Goal: Task Accomplishment & Management: Complete application form

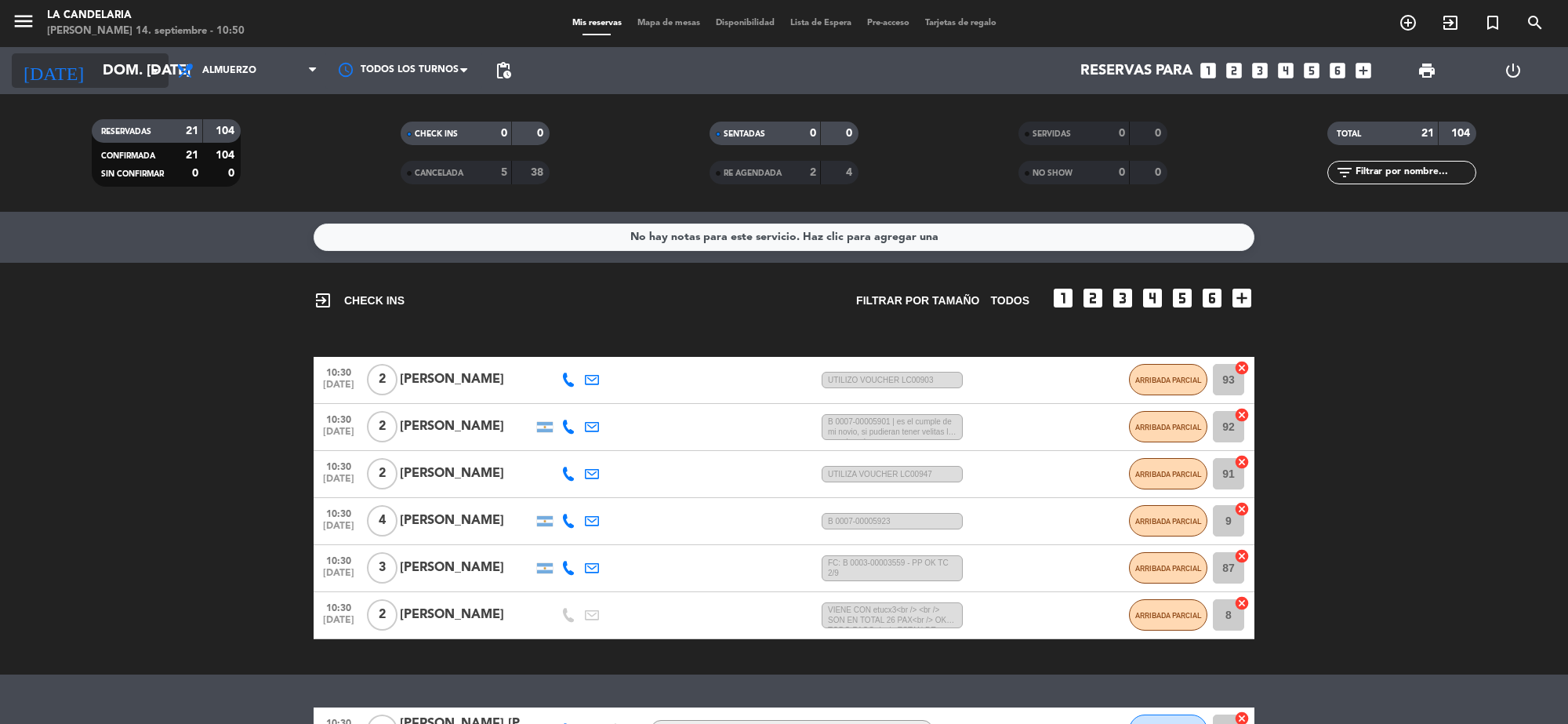
click at [124, 69] on input "dom. [DATE]" at bounding box center [187, 70] width 185 height 33
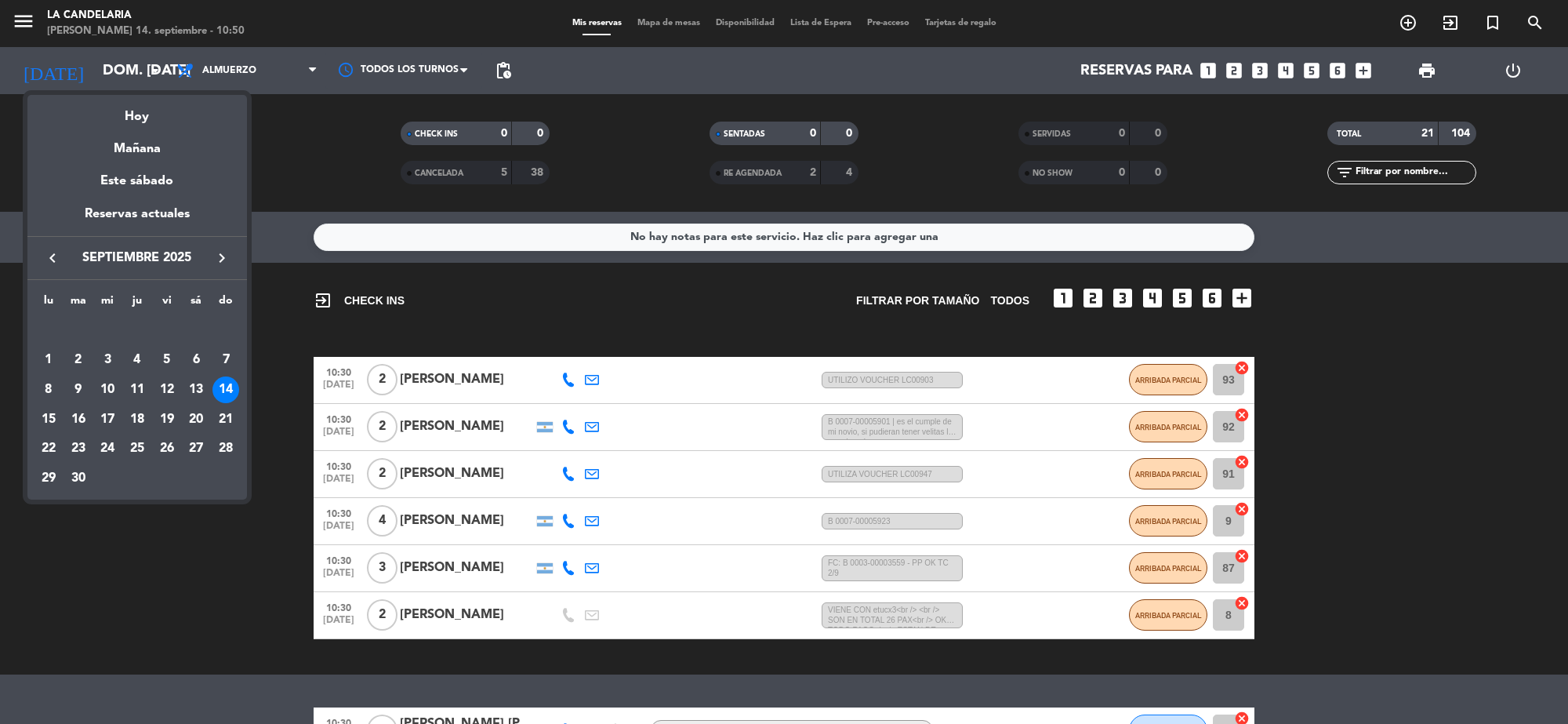
click at [1398, 14] on div at bounding box center [784, 362] width 1568 height 724
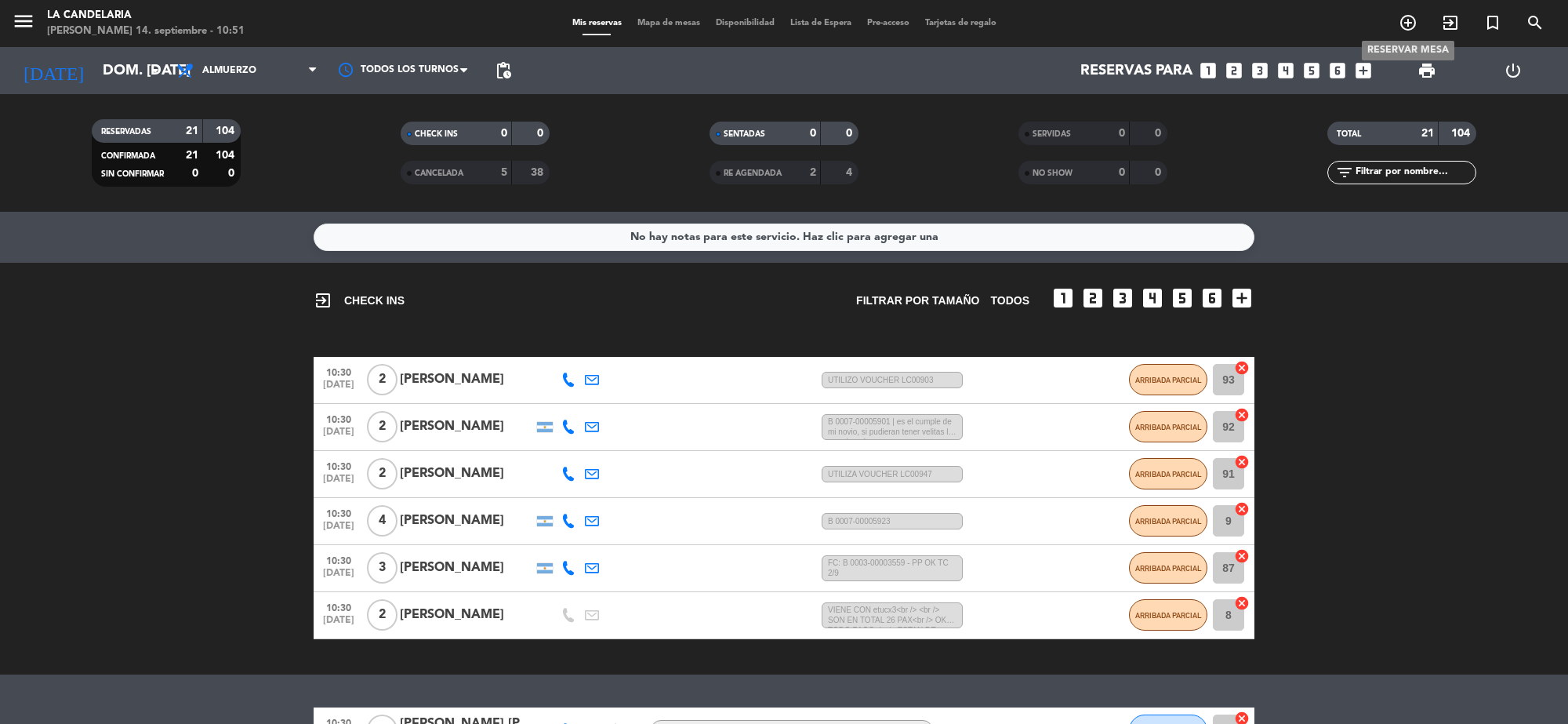
click at [1411, 25] on icon "add_circle_outline" at bounding box center [1409, 23] width 19 height 19
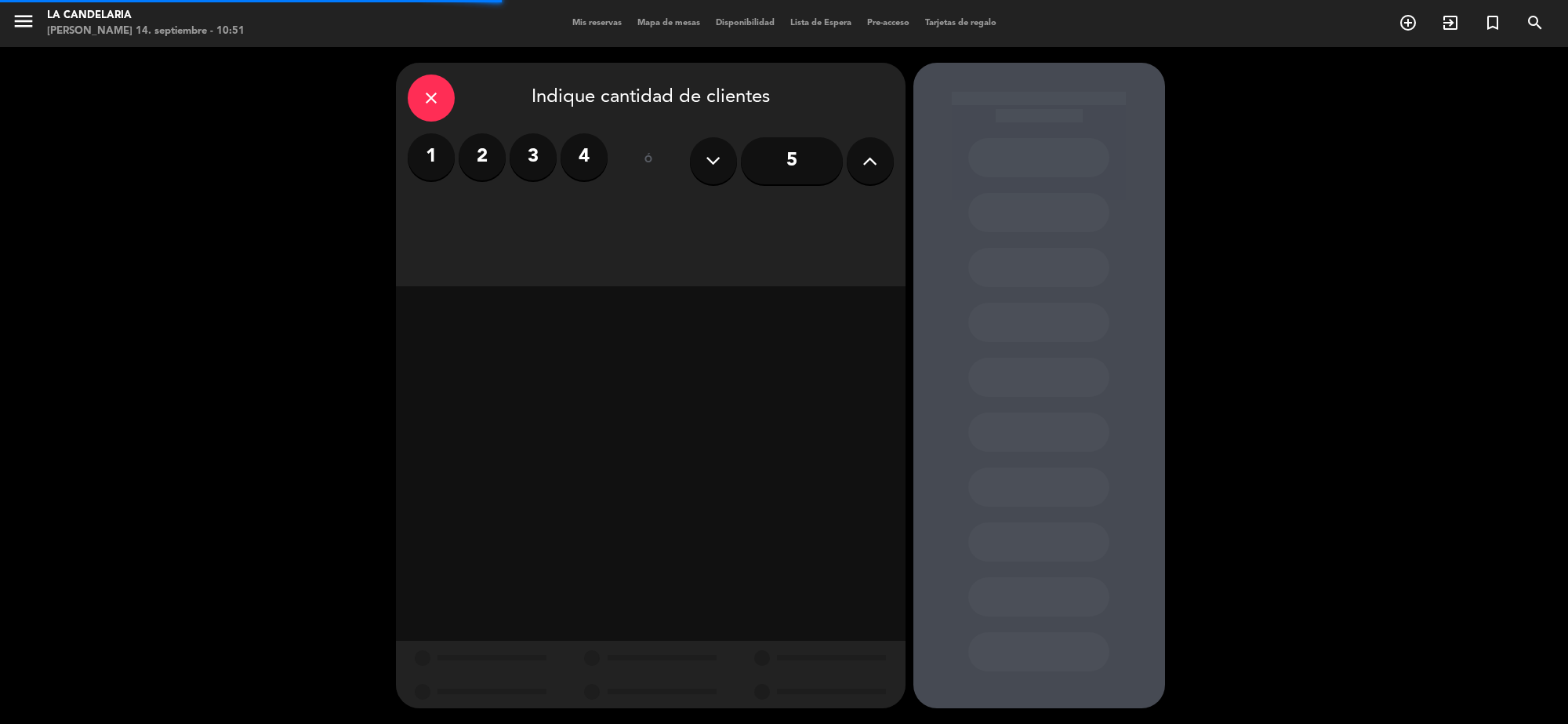
click at [474, 154] on label "2" at bounding box center [483, 158] width 47 height 47
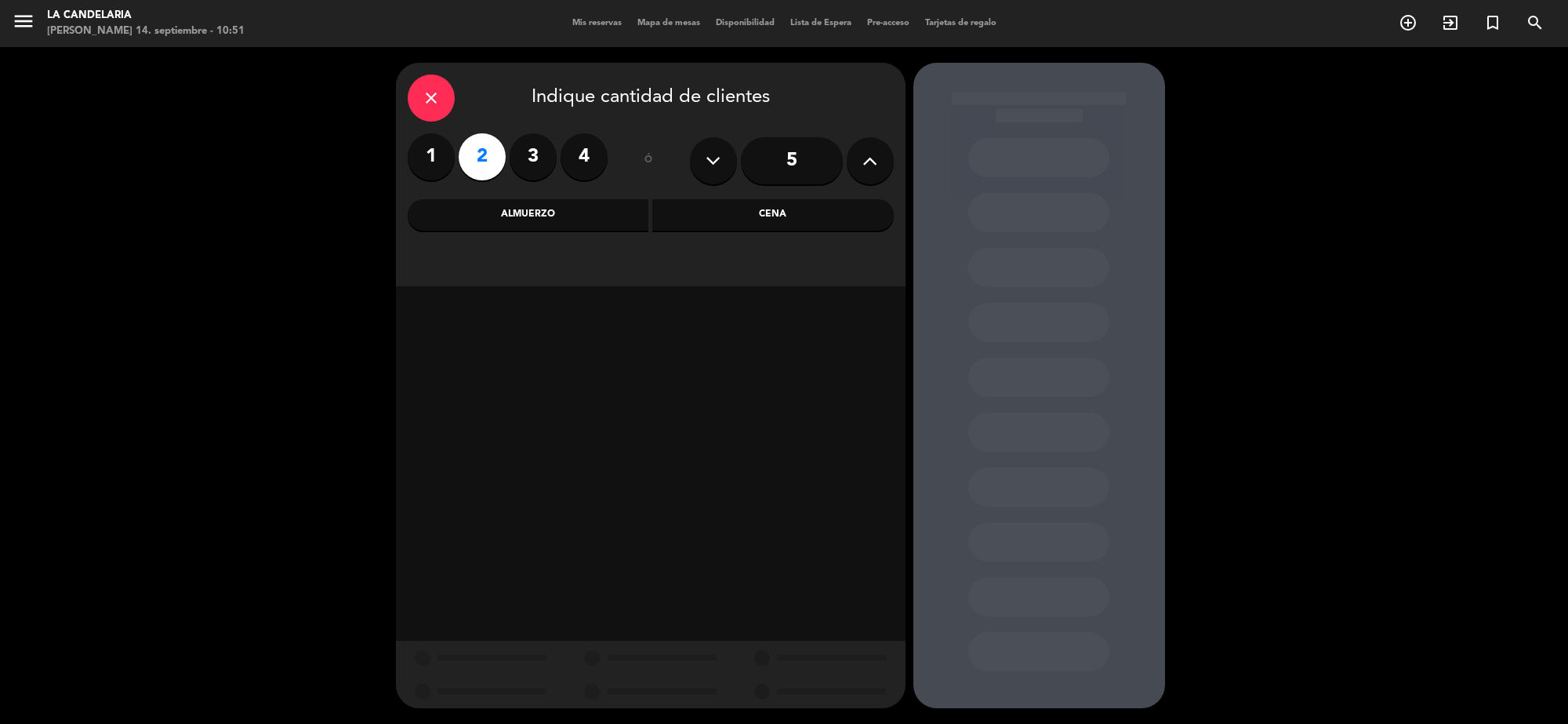
drag, startPoint x: 519, startPoint y: 206, endPoint x: 544, endPoint y: 219, distance: 28.2
click at [519, 206] on div "Almuerzo" at bounding box center [528, 214] width 242 height 31
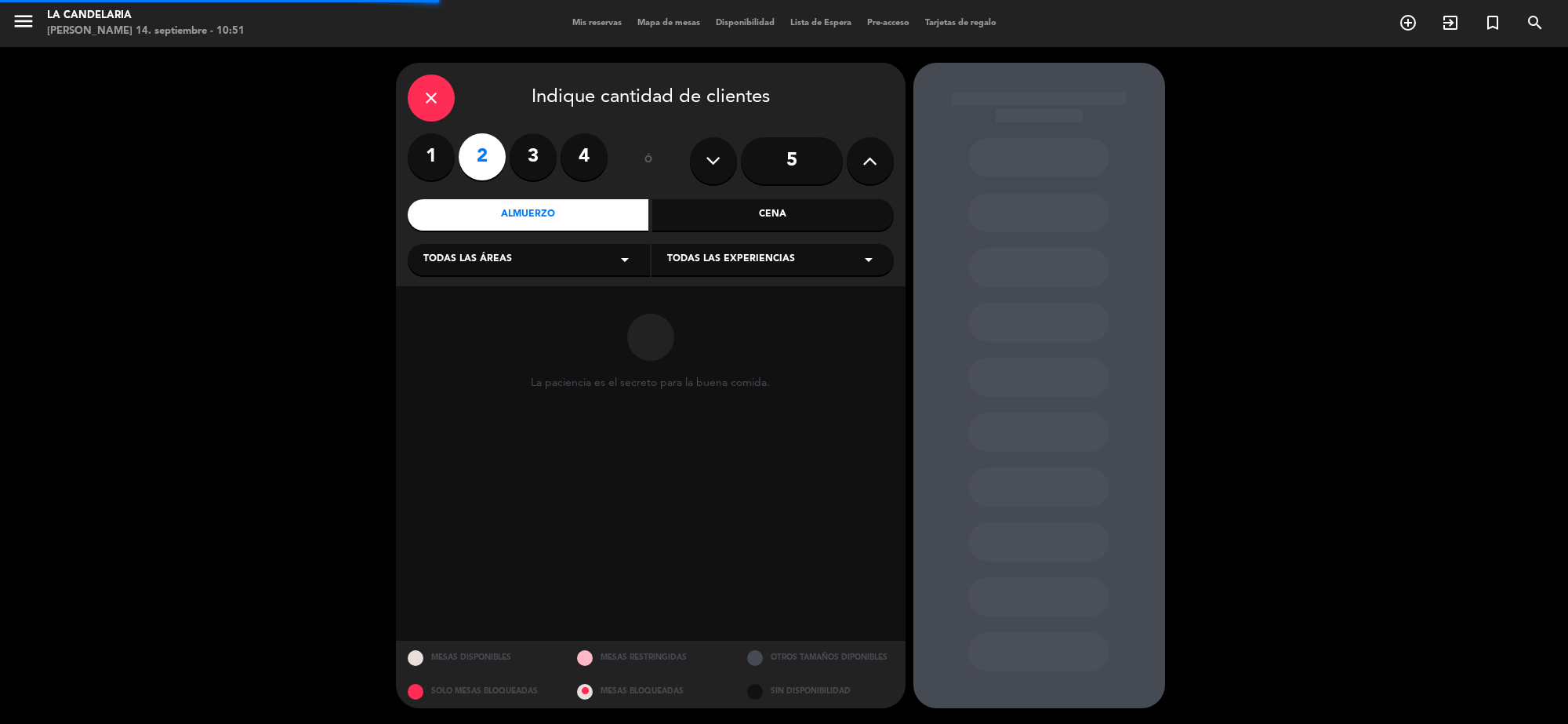
click at [564, 256] on div "Todas las áreas arrow_drop_down" at bounding box center [528, 259] width 242 height 31
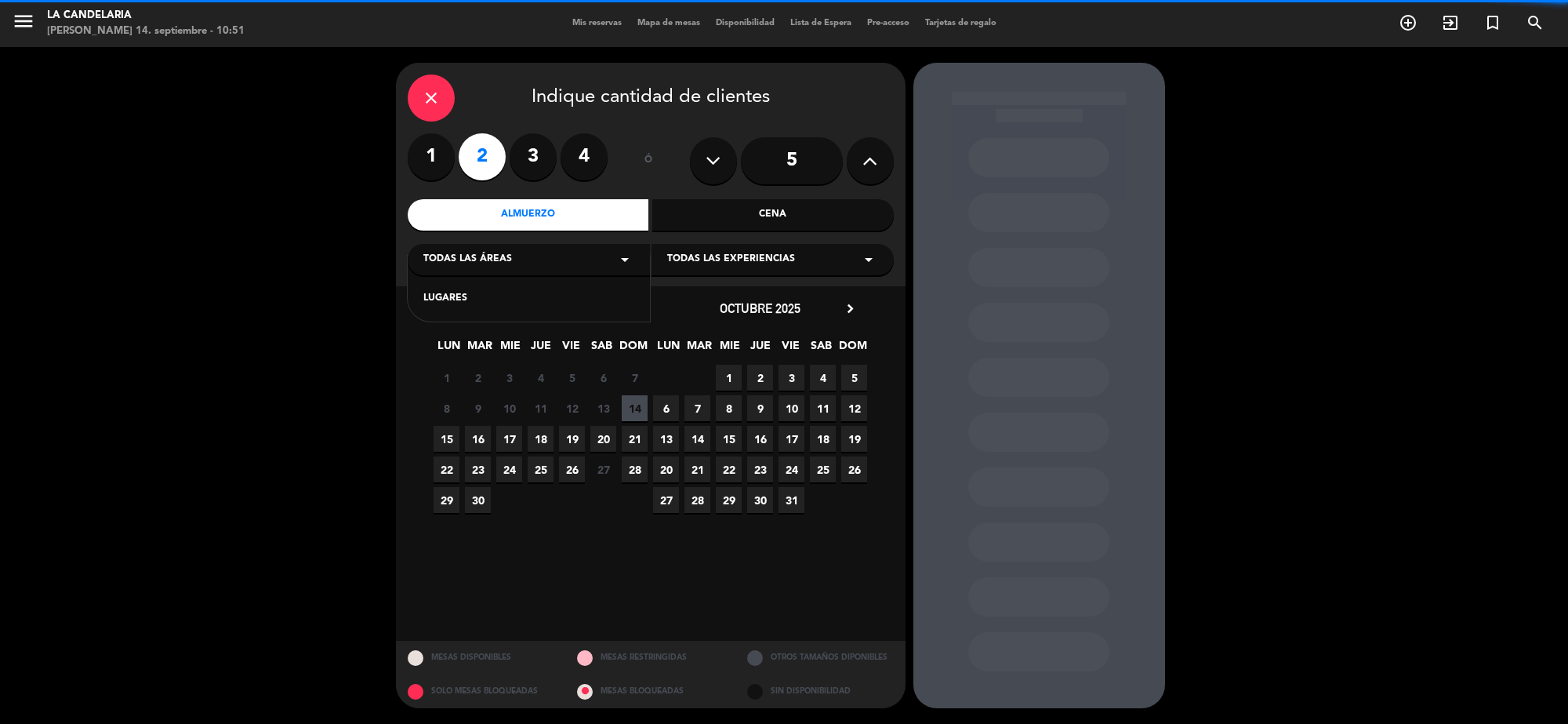
click at [565, 288] on div "LUGARES" at bounding box center [528, 289] width 242 height 66
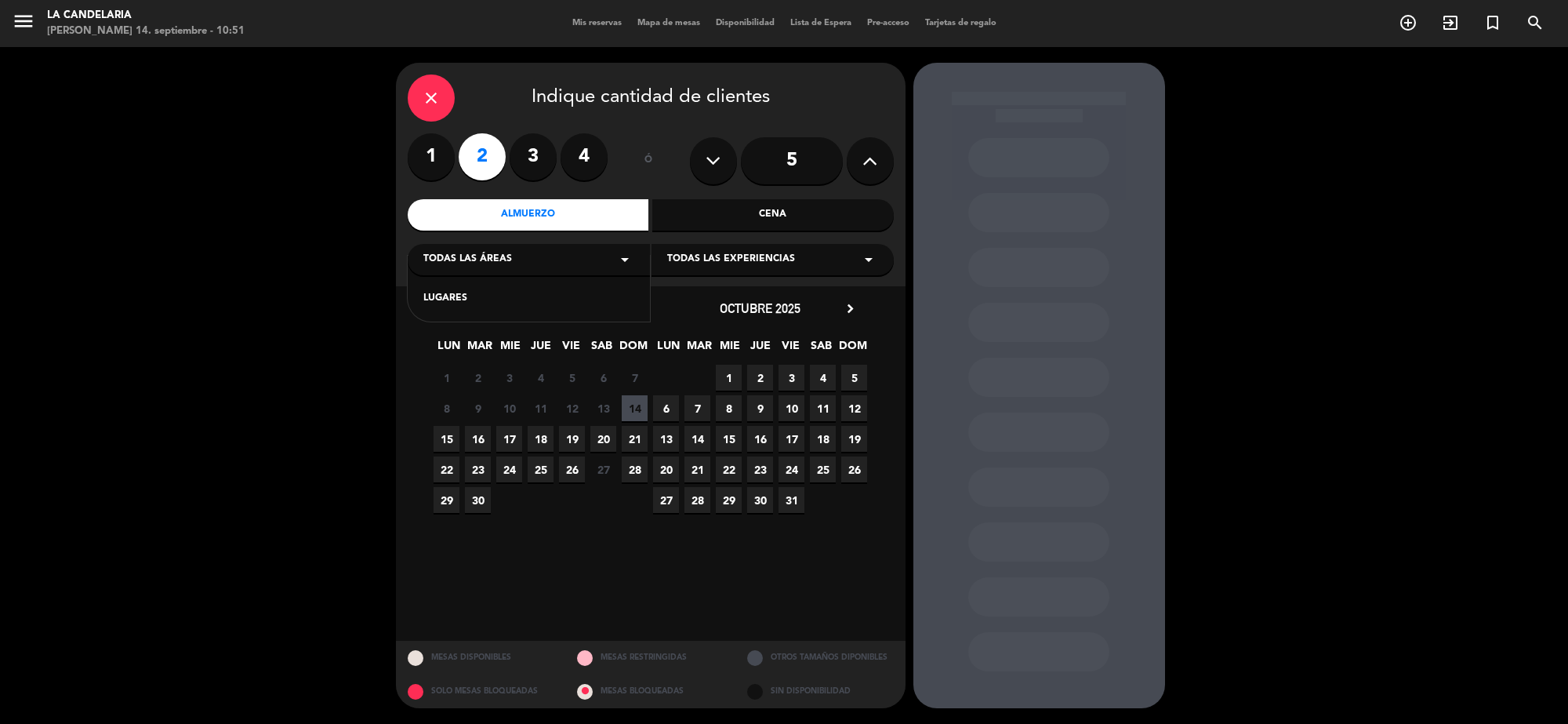
click at [559, 307] on div "LUGARES" at bounding box center [528, 289] width 242 height 66
click at [562, 308] on div "LUGARES" at bounding box center [528, 289] width 242 height 66
click at [575, 300] on div "LUGARES" at bounding box center [528, 299] width 211 height 16
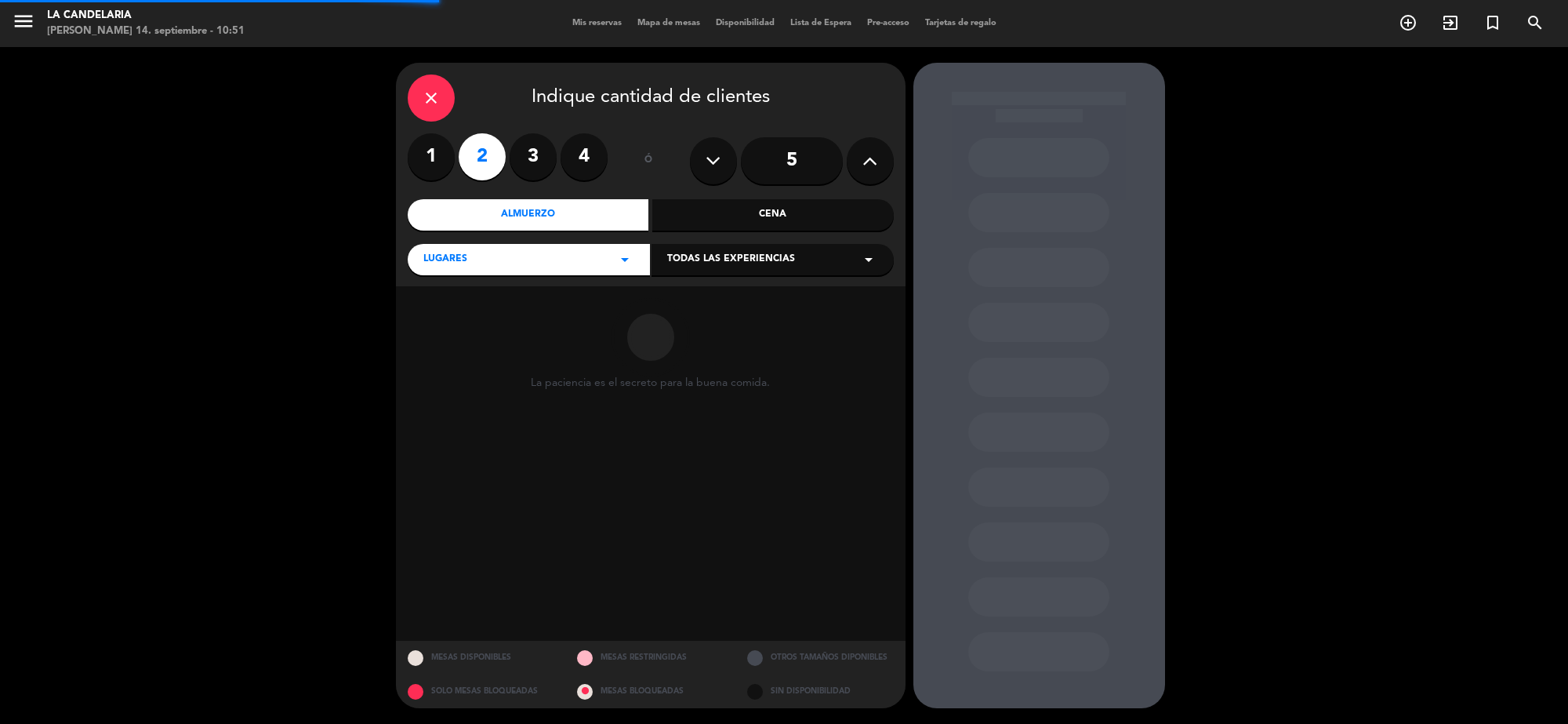
click at [714, 267] on span "Todas las experiencias" at bounding box center [731, 259] width 128 height 16
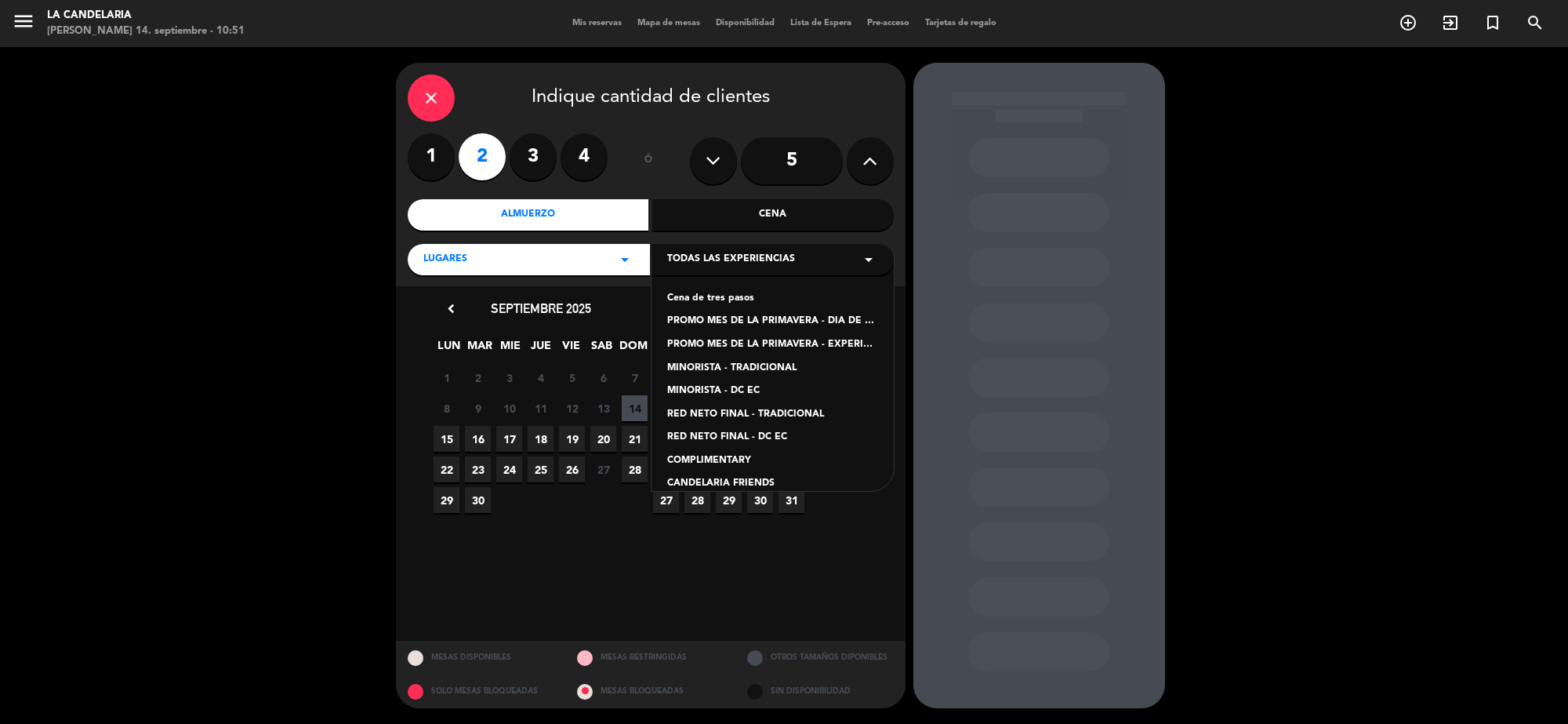
click at [769, 342] on div "PROMO MES DE LA PRIMAVERA - EXPERIENCIA CANDELARIA" at bounding box center [773, 344] width 211 height 16
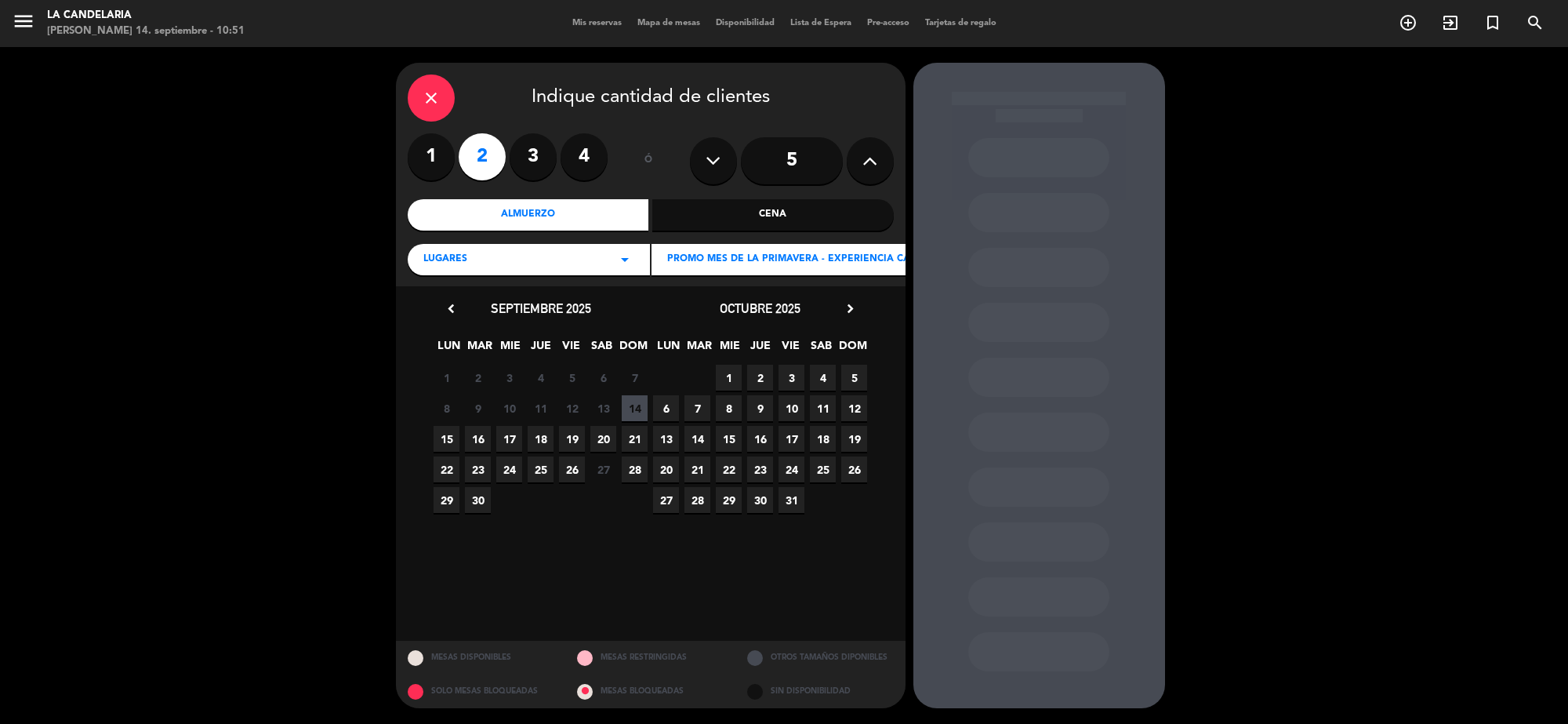
click at [636, 443] on span "21" at bounding box center [635, 438] width 26 height 26
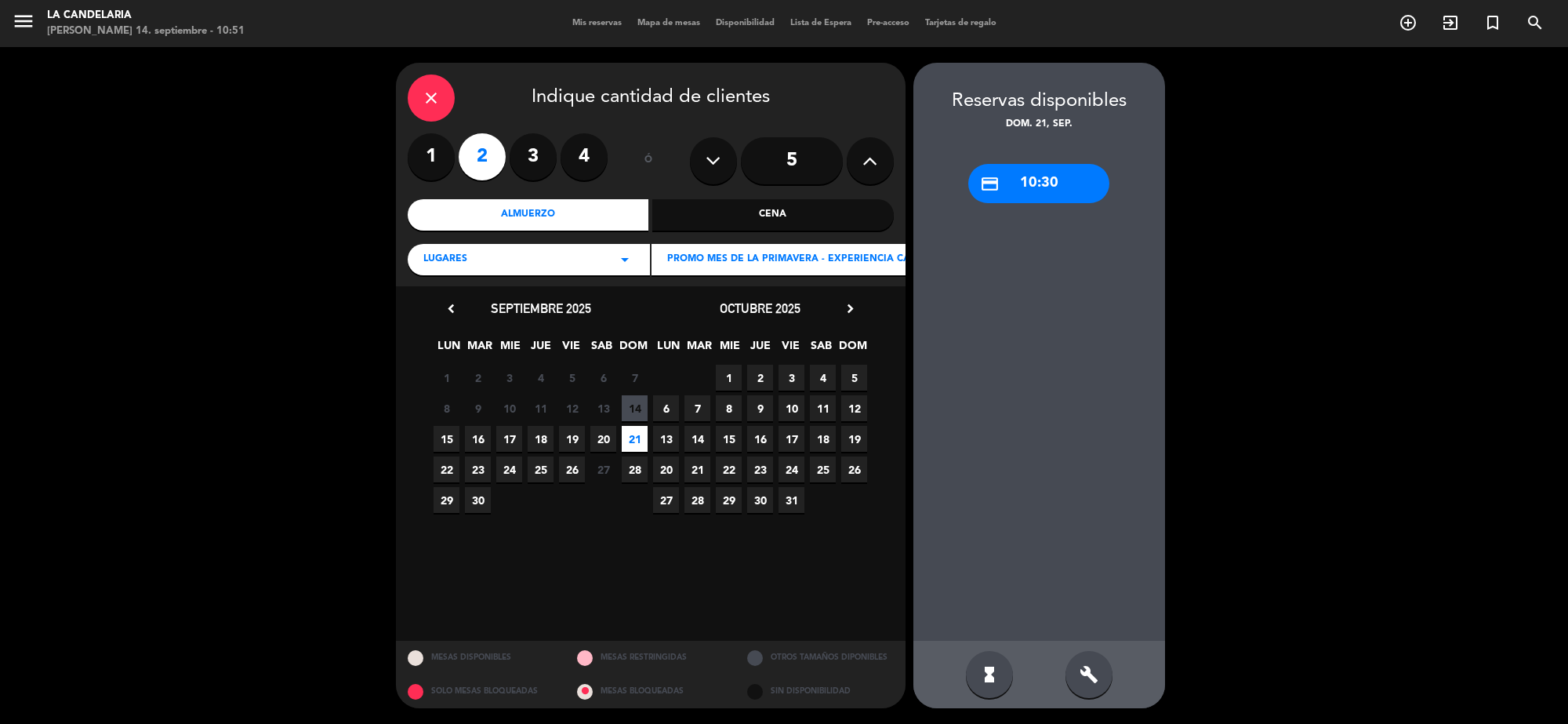
click at [1014, 183] on div "credit_card 10:30" at bounding box center [1039, 183] width 141 height 39
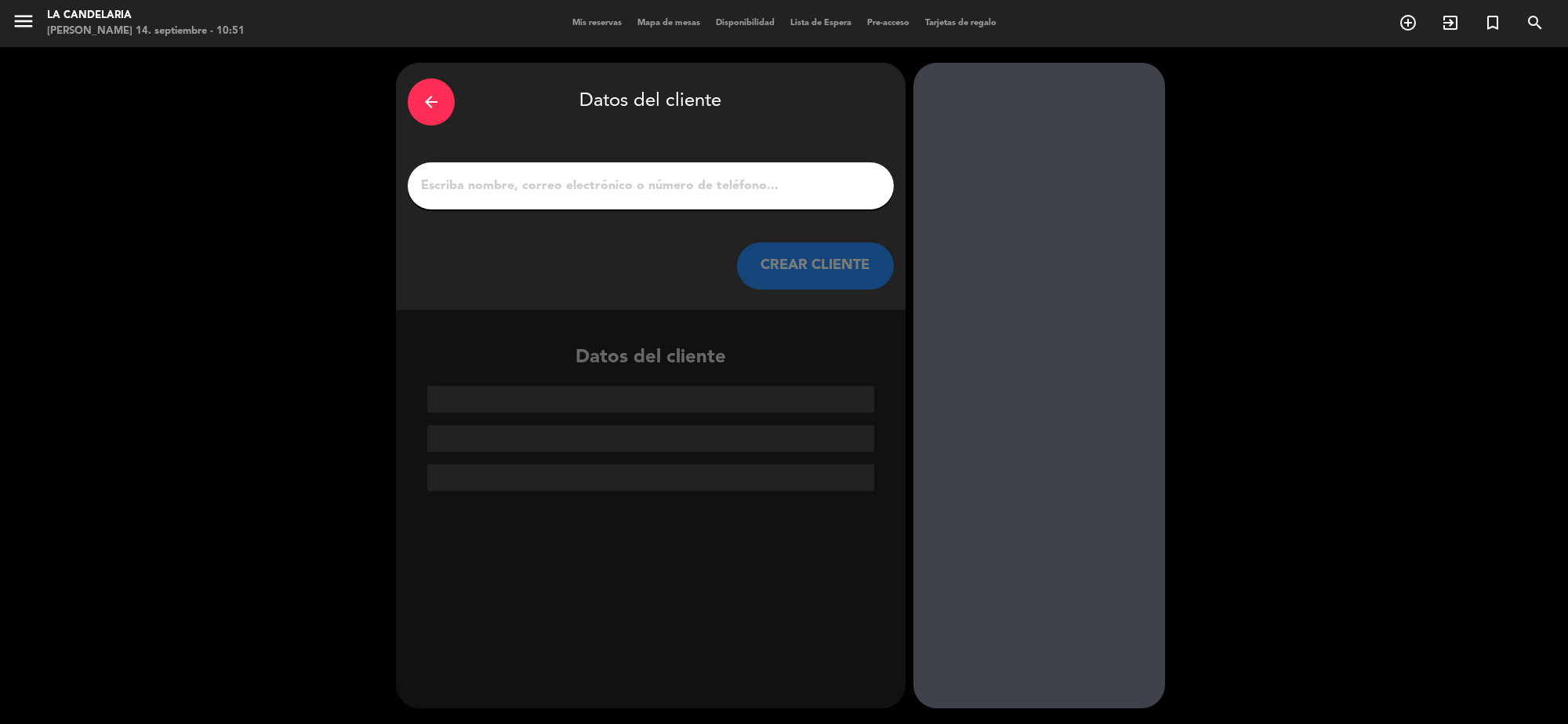
click at [867, 269] on button "CREAR CLIENTE" at bounding box center [815, 266] width 157 height 47
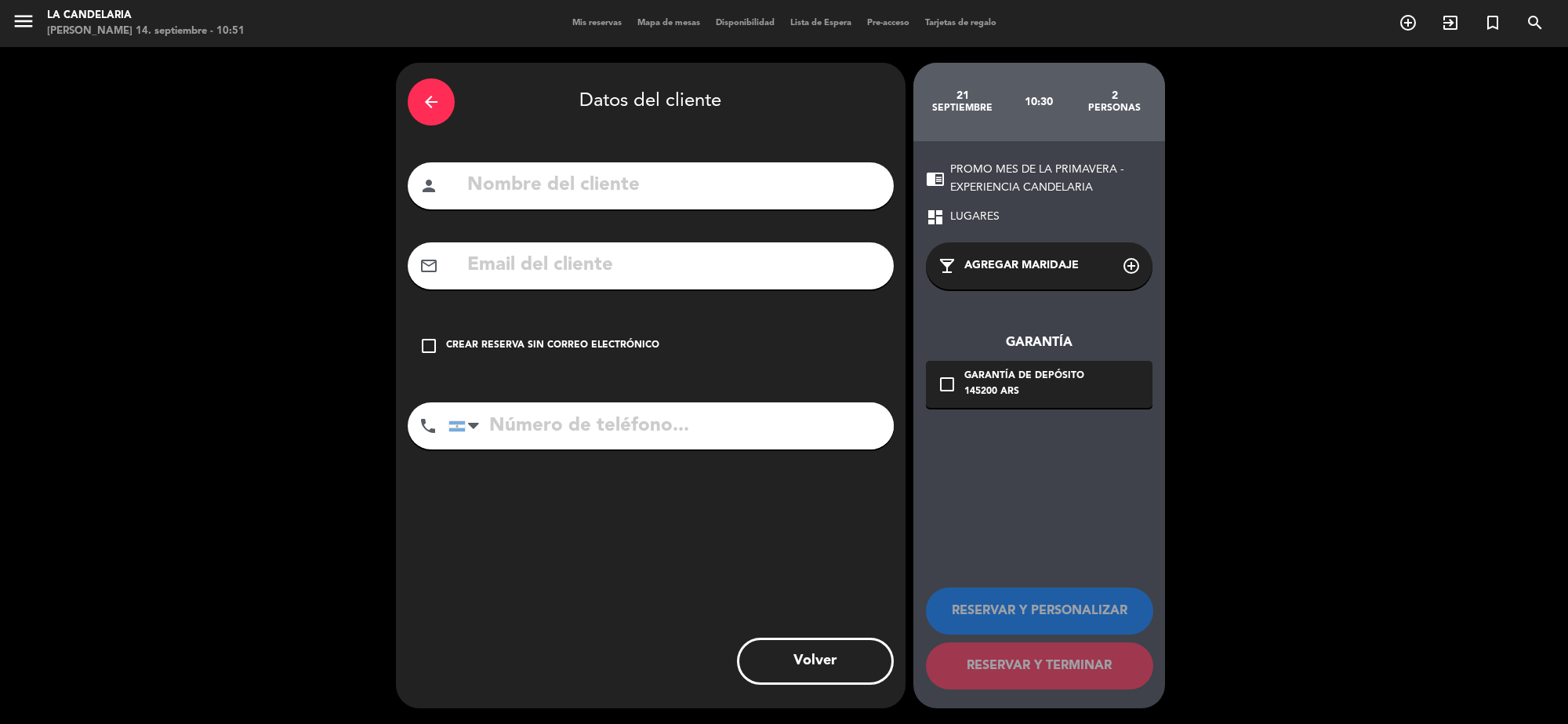
click at [435, 106] on icon "arrow_back" at bounding box center [432, 102] width 19 height 19
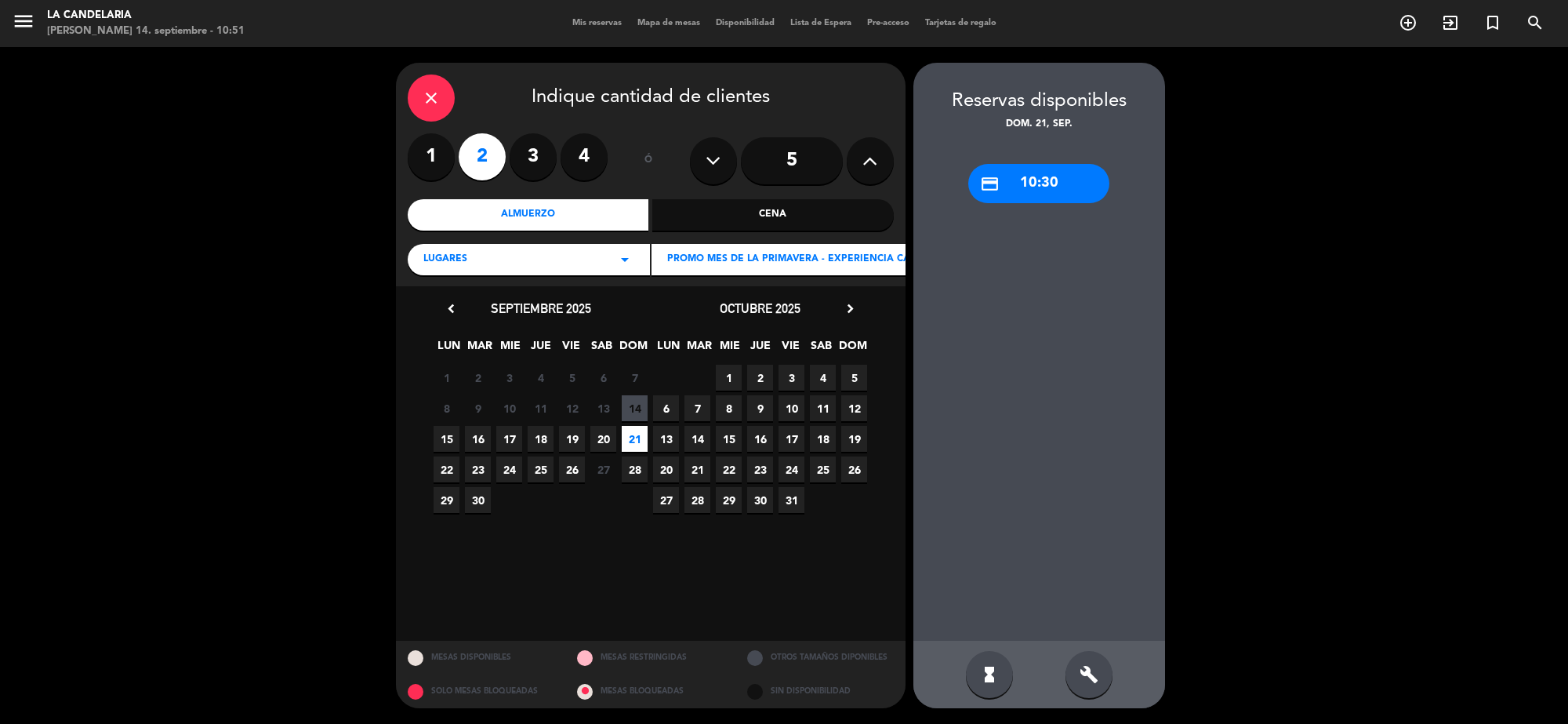
click at [435, 92] on icon "close" at bounding box center [432, 98] width 19 height 19
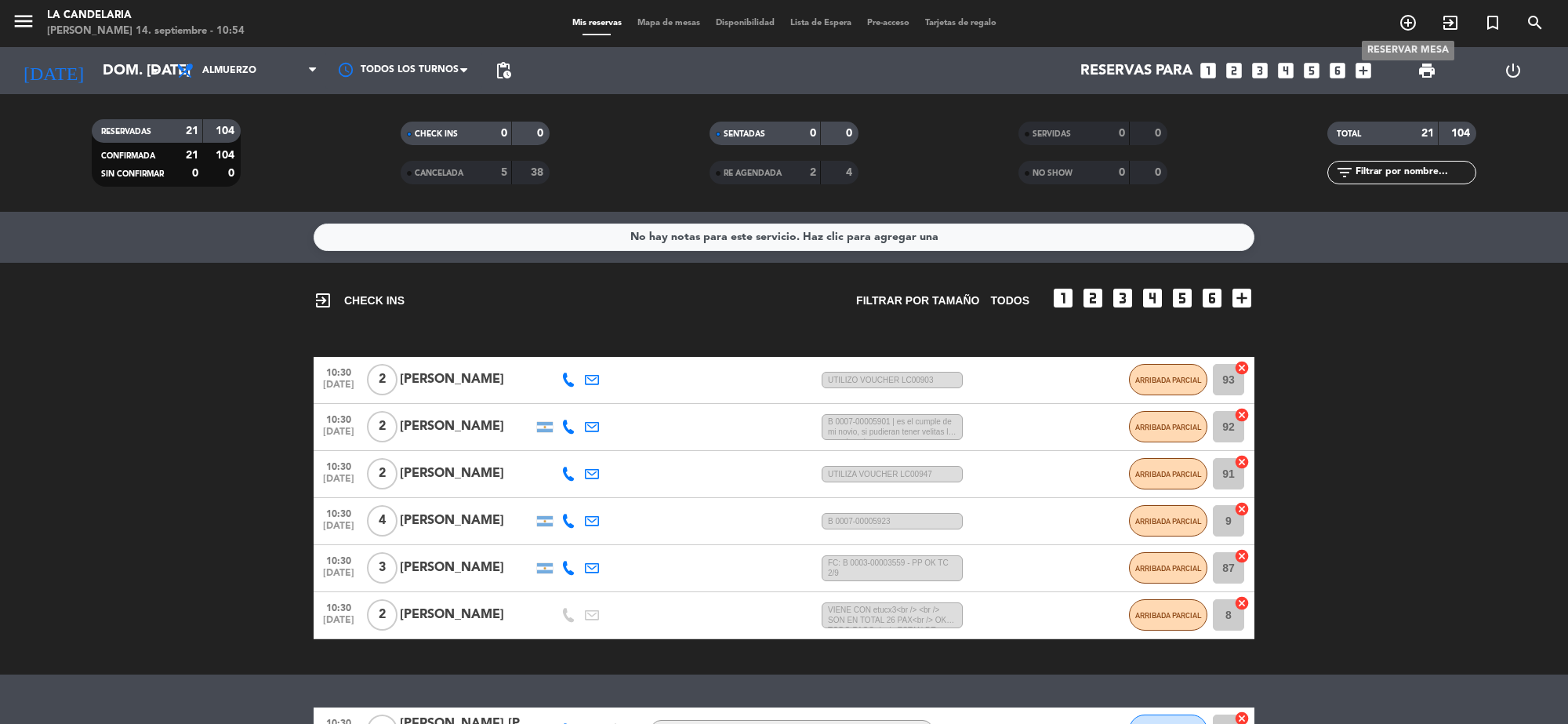
click at [1406, 21] on icon "add_circle_outline" at bounding box center [1409, 23] width 19 height 19
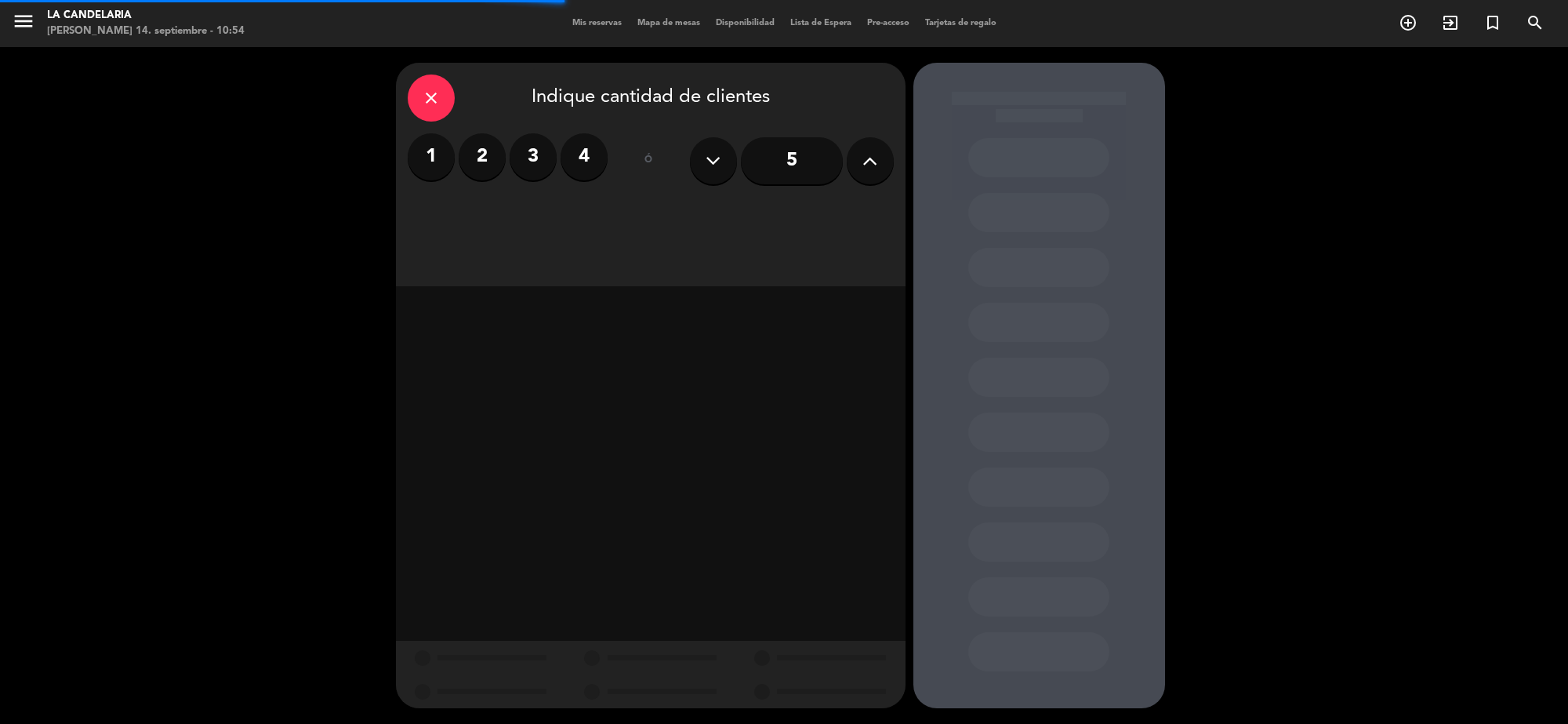
click at [484, 160] on label "2" at bounding box center [483, 158] width 47 height 47
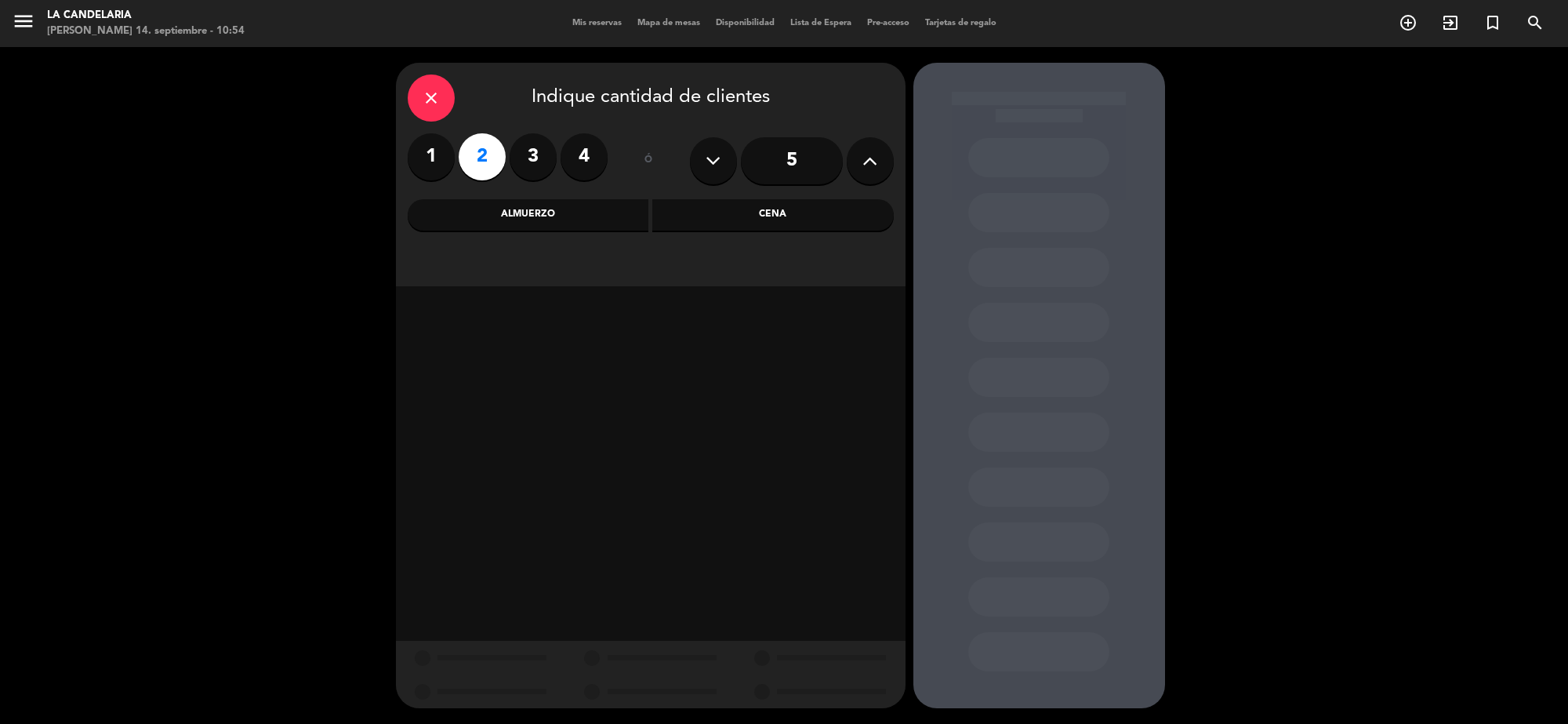
click at [545, 216] on div "Almuerzo" at bounding box center [528, 214] width 242 height 31
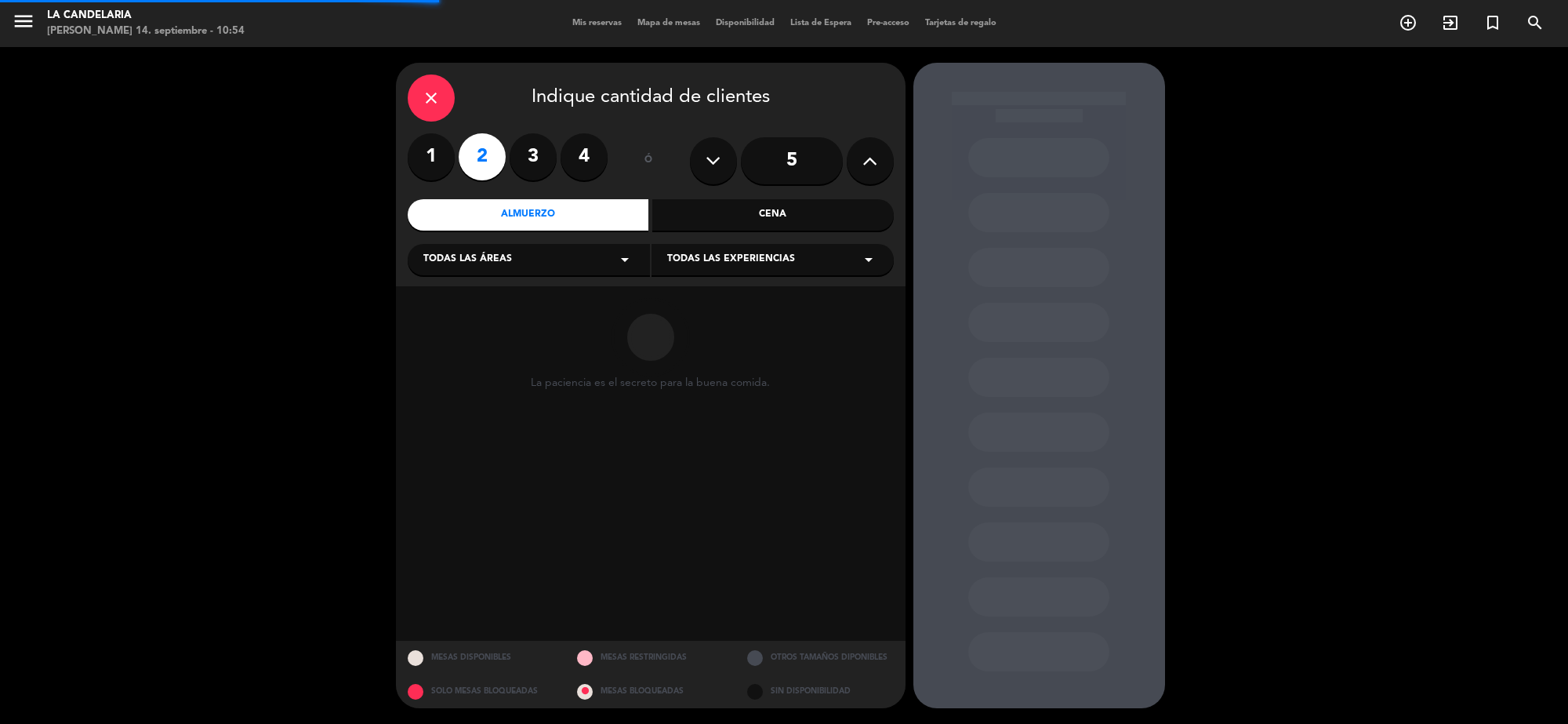
click at [531, 251] on div "Todas las áreas arrow_drop_down" at bounding box center [528, 259] width 242 height 31
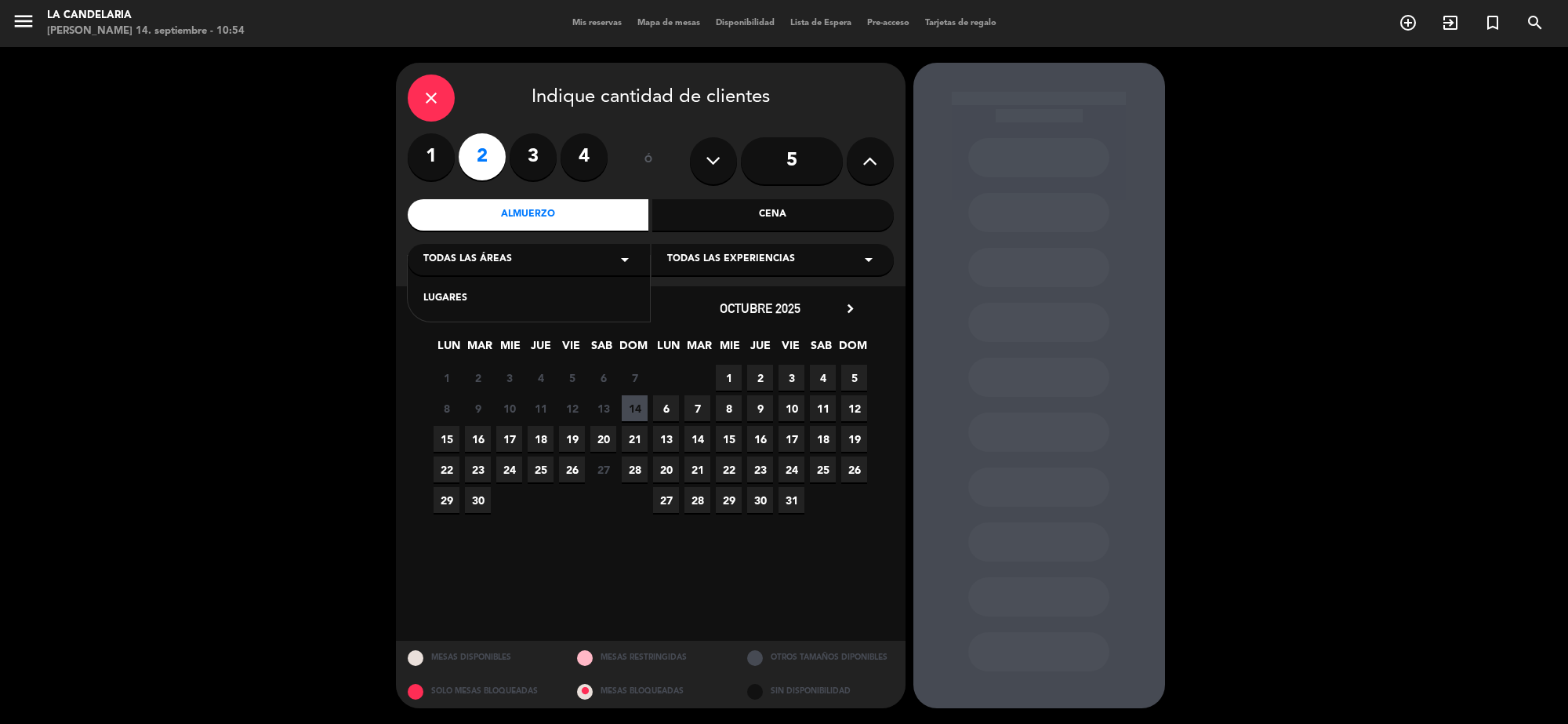
click at [570, 296] on div "LUGARES" at bounding box center [528, 299] width 211 height 16
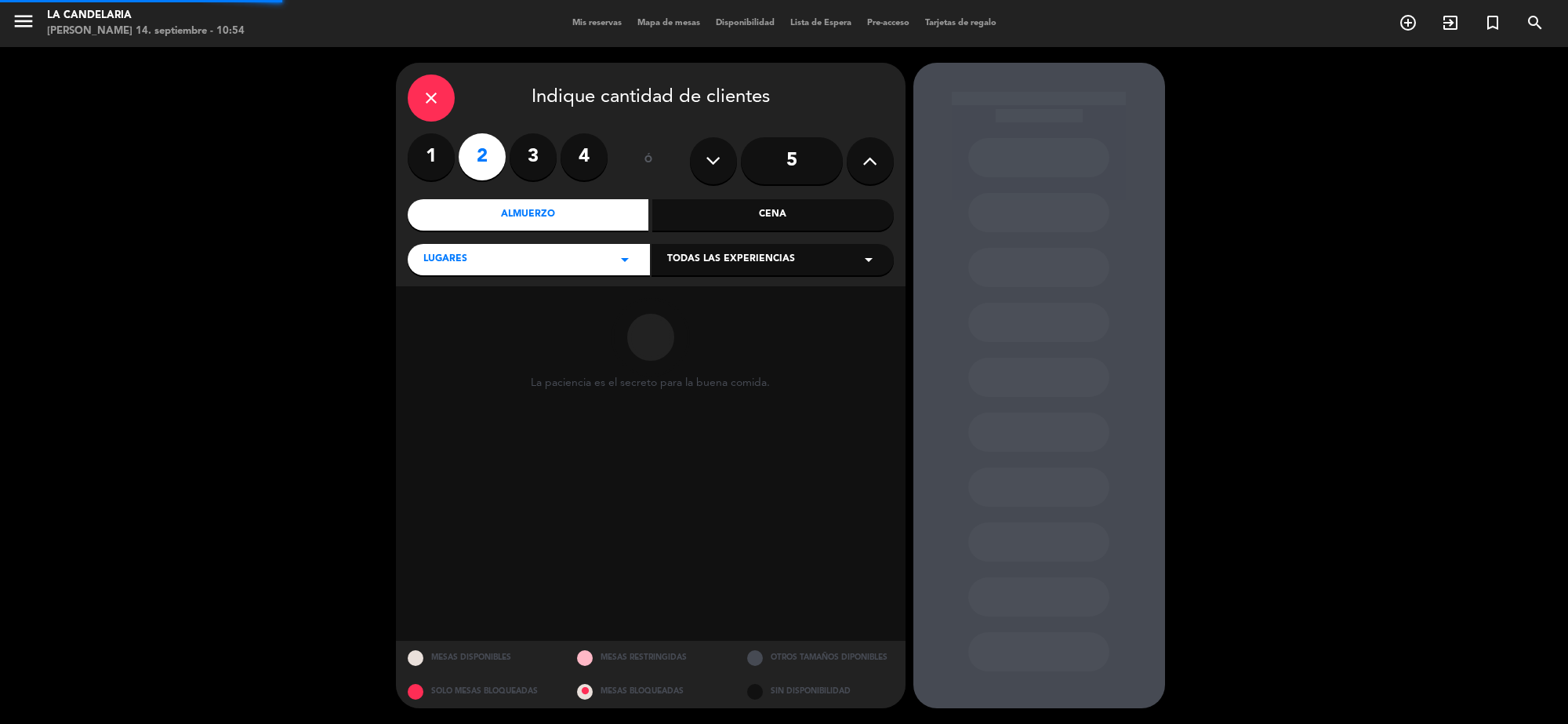
click at [694, 230] on div "Cena" at bounding box center [773, 214] width 242 height 31
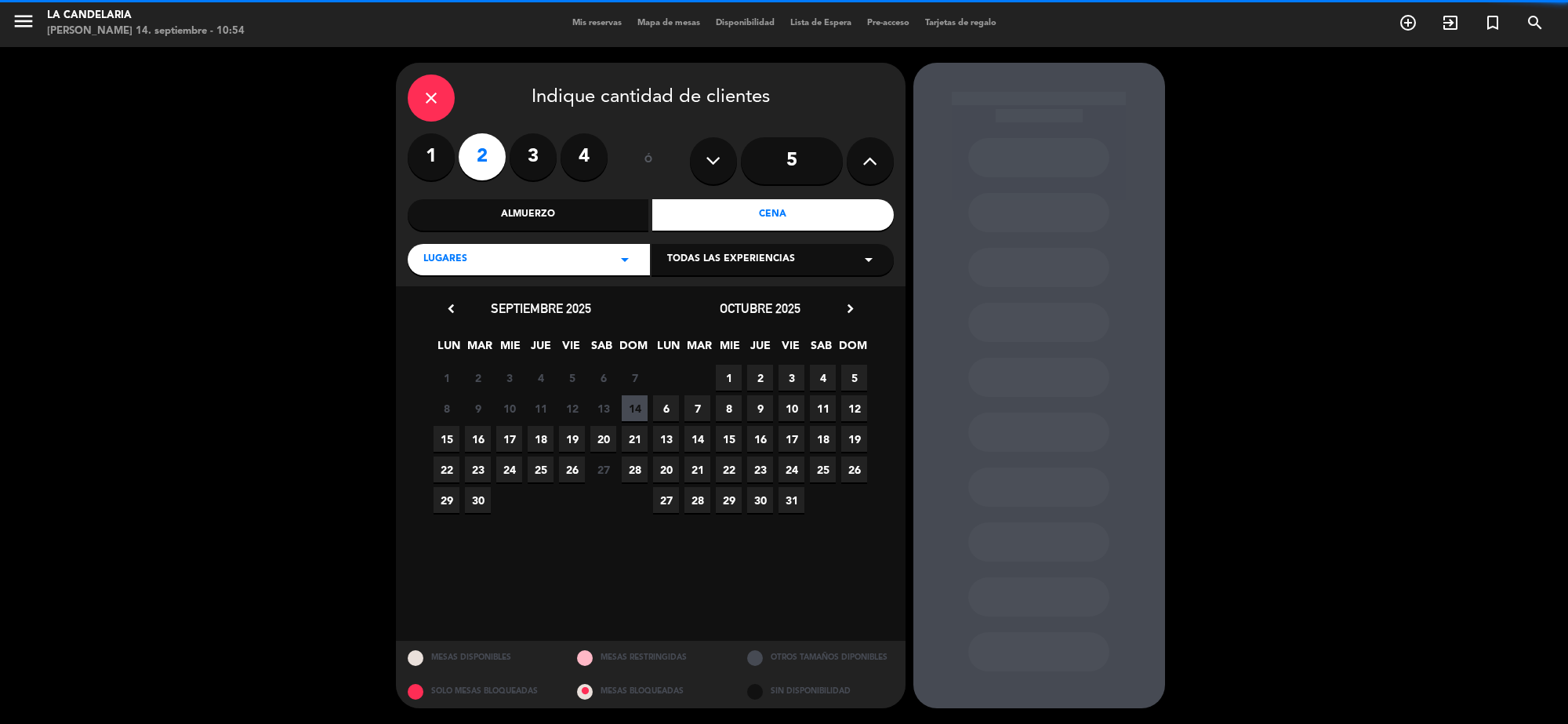
click at [699, 255] on span "Todas las experiencias" at bounding box center [731, 259] width 128 height 16
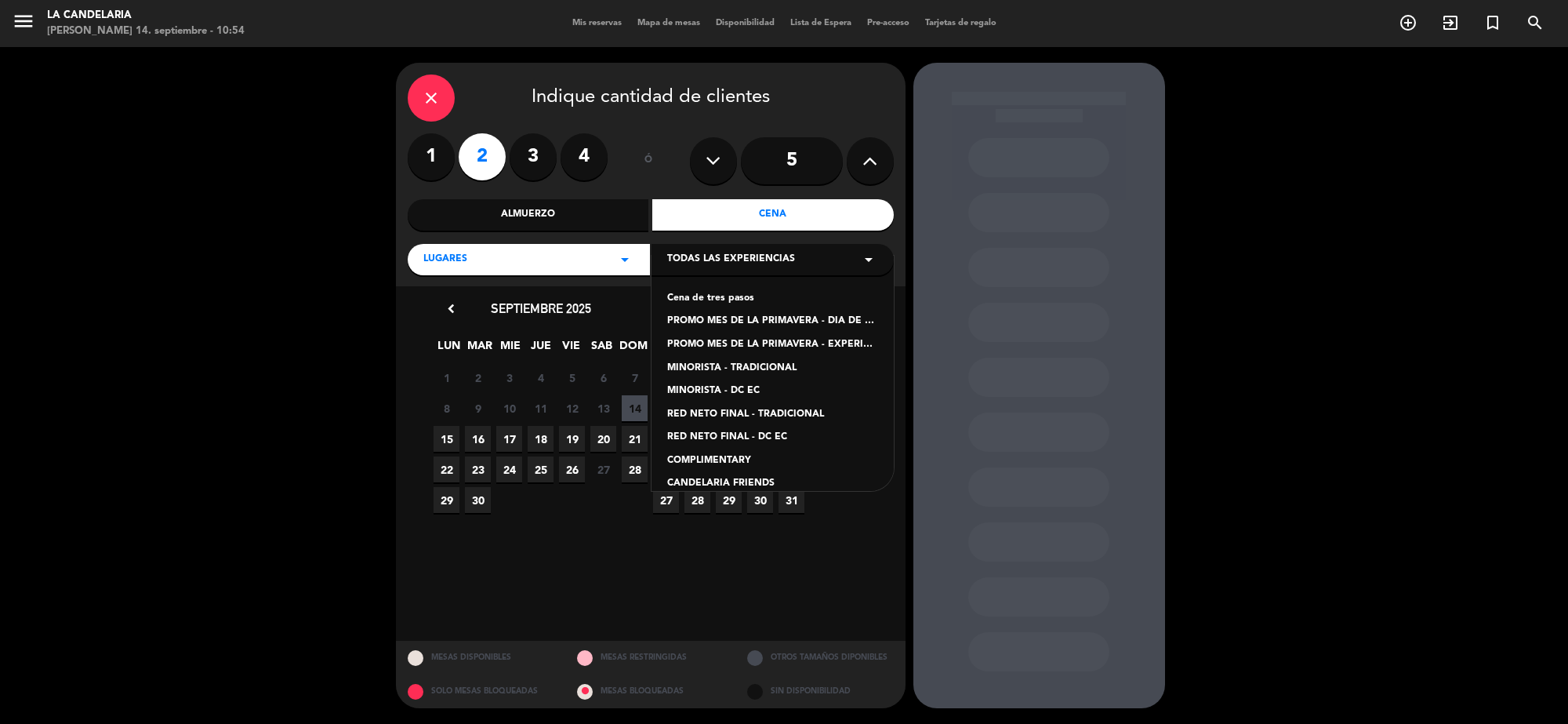
click at [605, 206] on div "Almuerzo" at bounding box center [528, 214] width 242 height 31
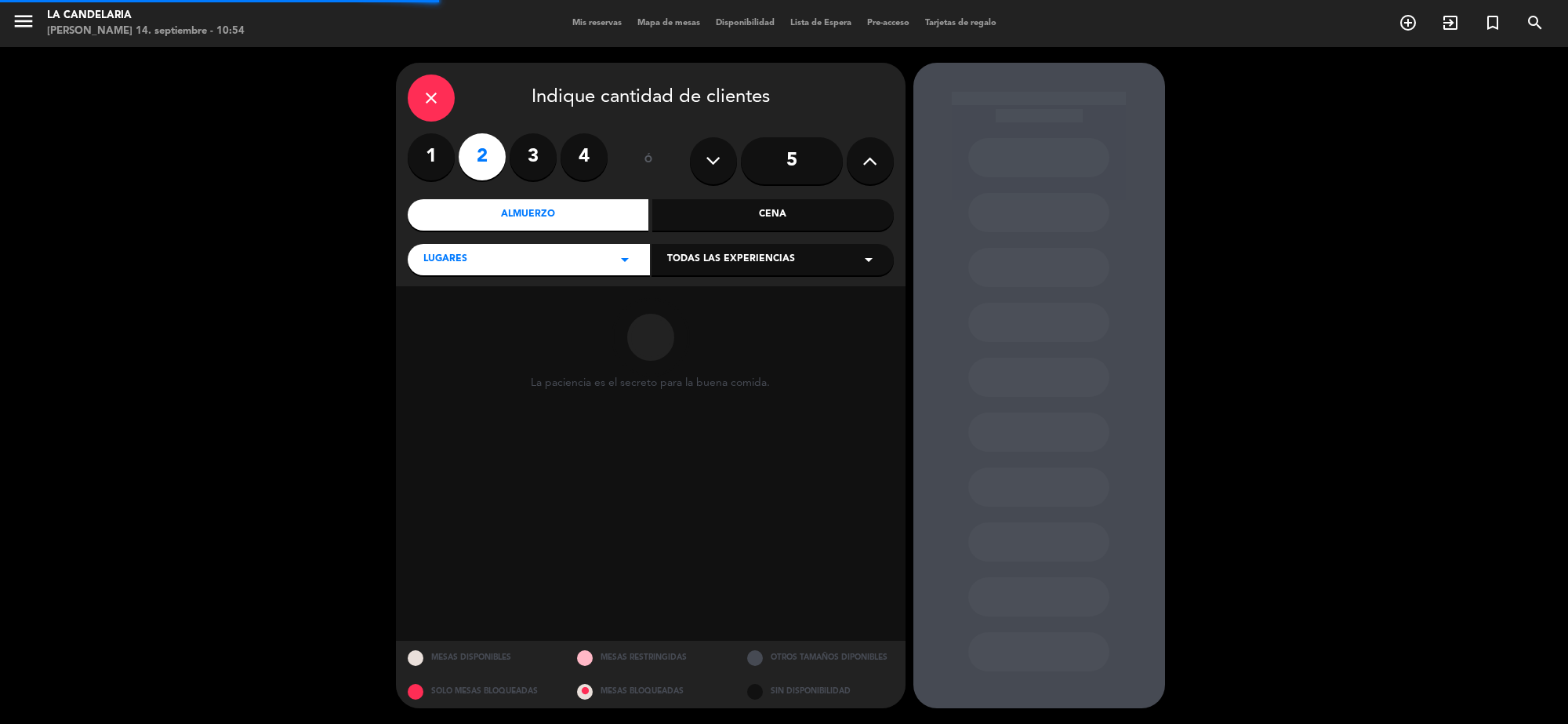
click at [704, 270] on div "Todas las experiencias arrow_drop_down" at bounding box center [772, 259] width 242 height 31
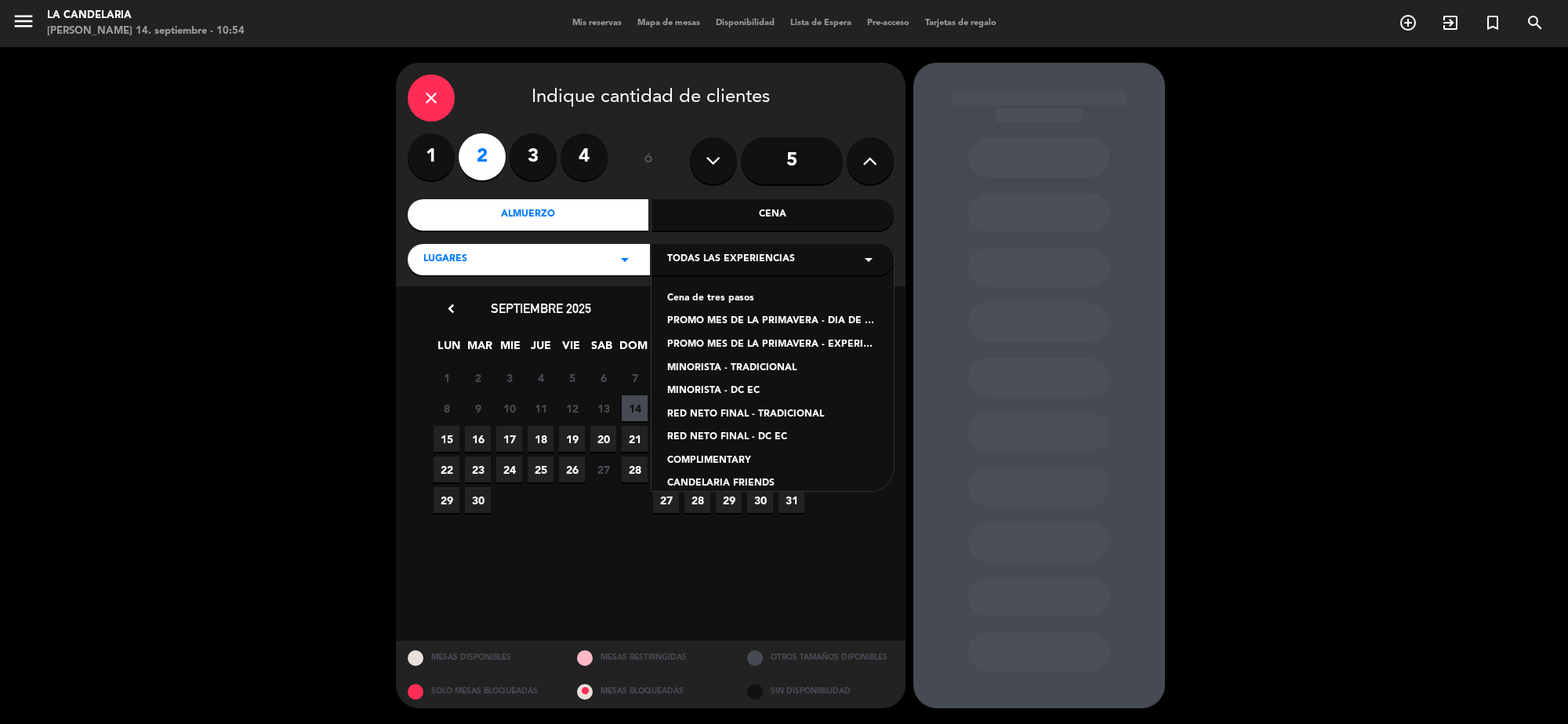
click at [735, 336] on div "Cena de tres pasos PROMO MES DE LA PRIMAVERA - DIA [PERSON_NAME] TRADICIONAL PR…" at bounding box center [772, 374] width 242 height 235
click at [734, 347] on div "PROMO MES DE LA PRIMAVERA - EXPERIENCIA CANDELARIA" at bounding box center [773, 344] width 211 height 16
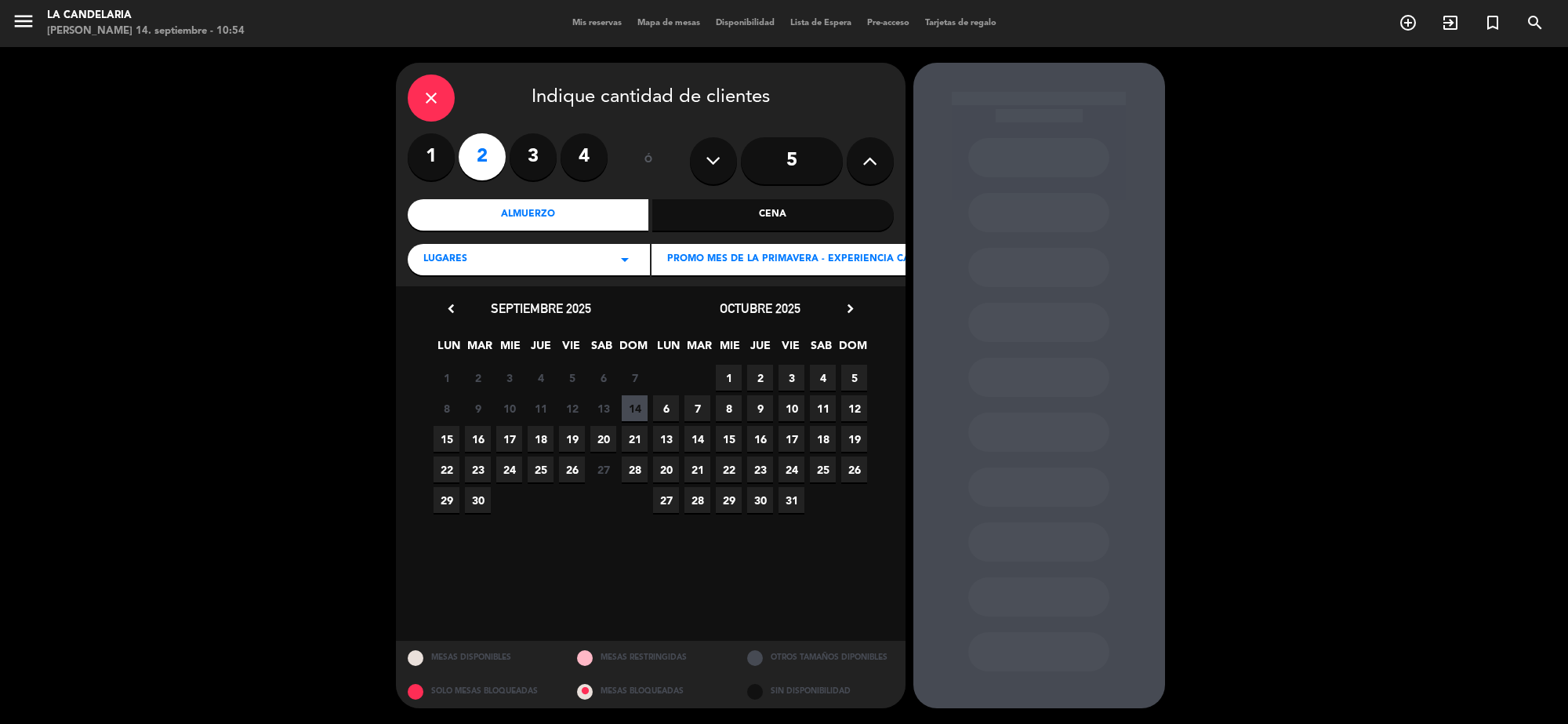
click at [645, 429] on span "21" at bounding box center [635, 438] width 26 height 26
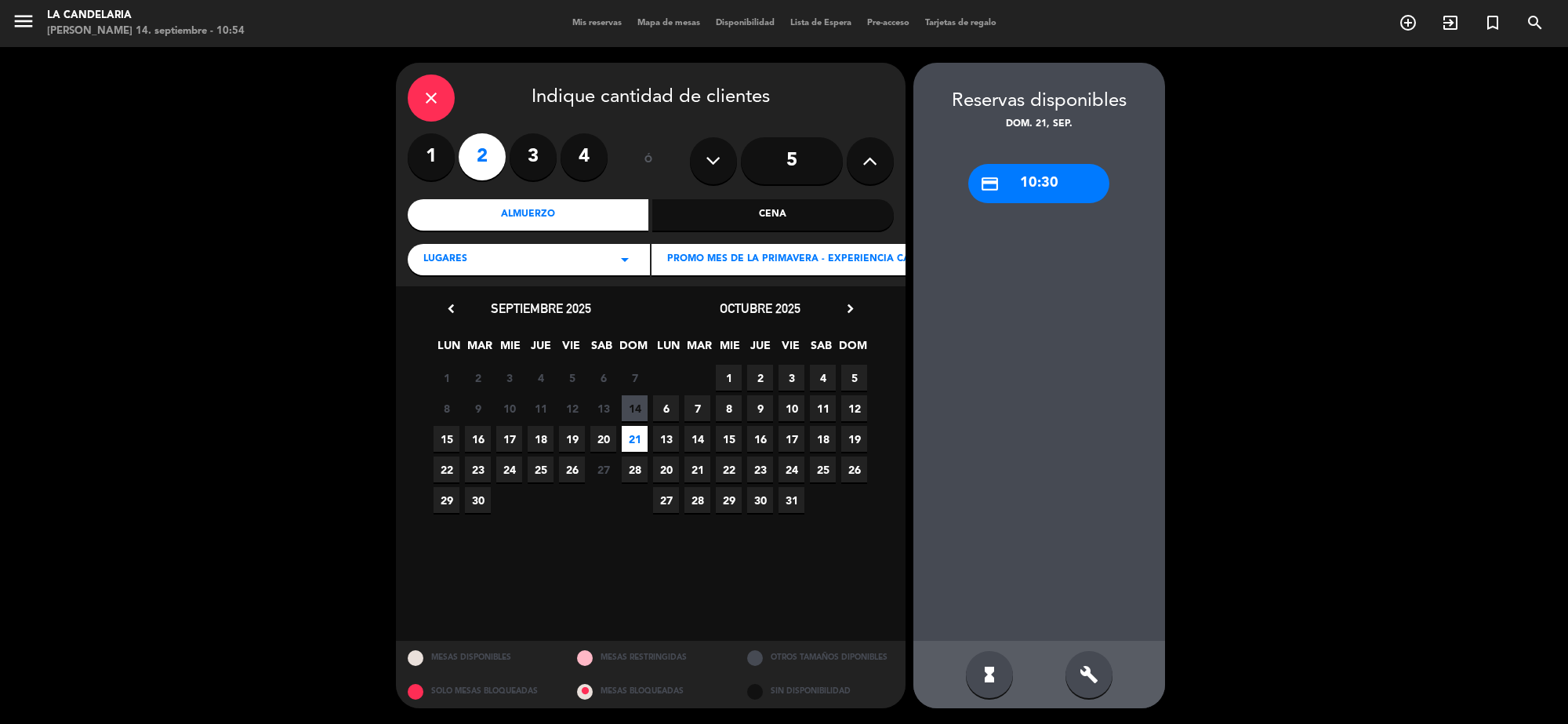
click at [1041, 186] on div "credit_card 10:30" at bounding box center [1039, 183] width 141 height 39
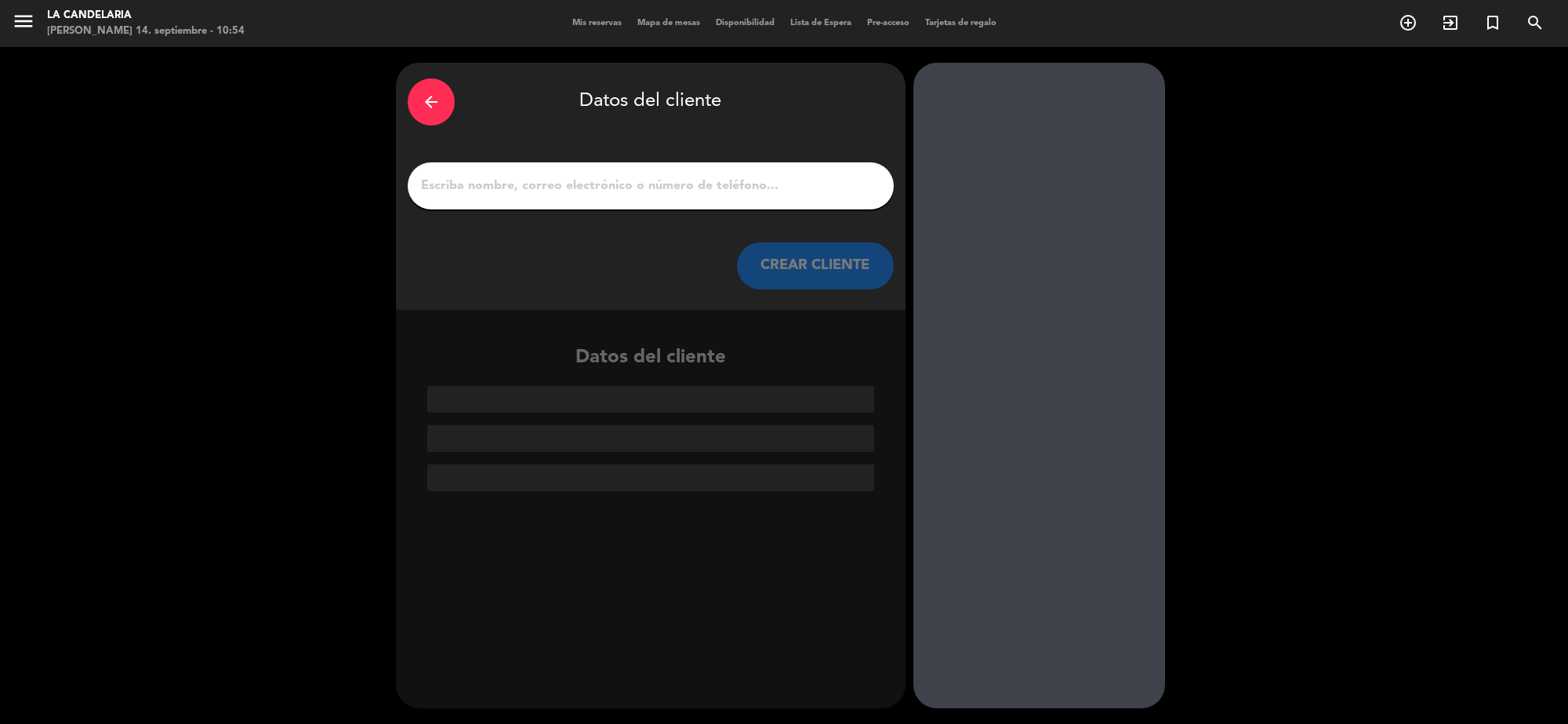
click at [818, 270] on button "CREAR CLIENTE" at bounding box center [815, 266] width 157 height 47
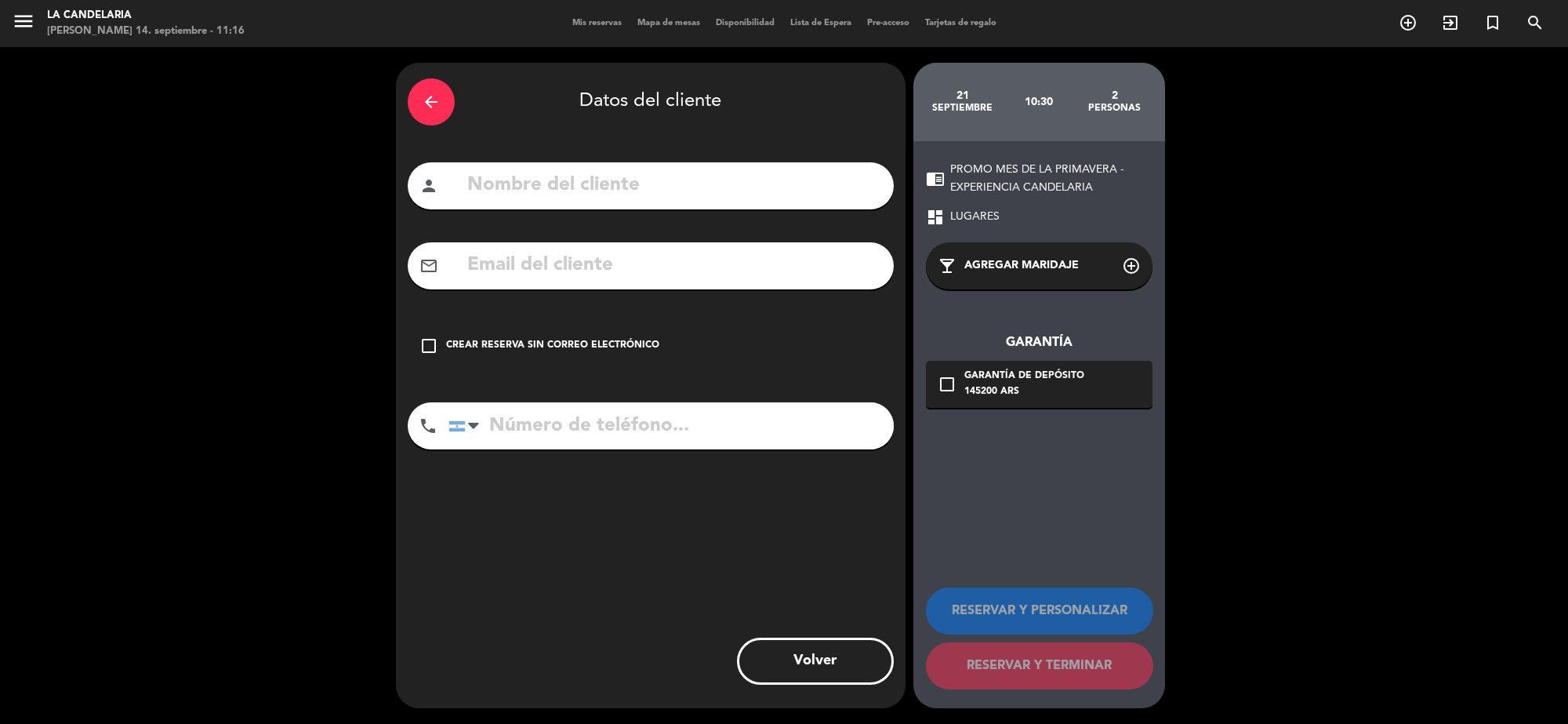
click at [414, 101] on div "arrow_back" at bounding box center [432, 102] width 47 height 47
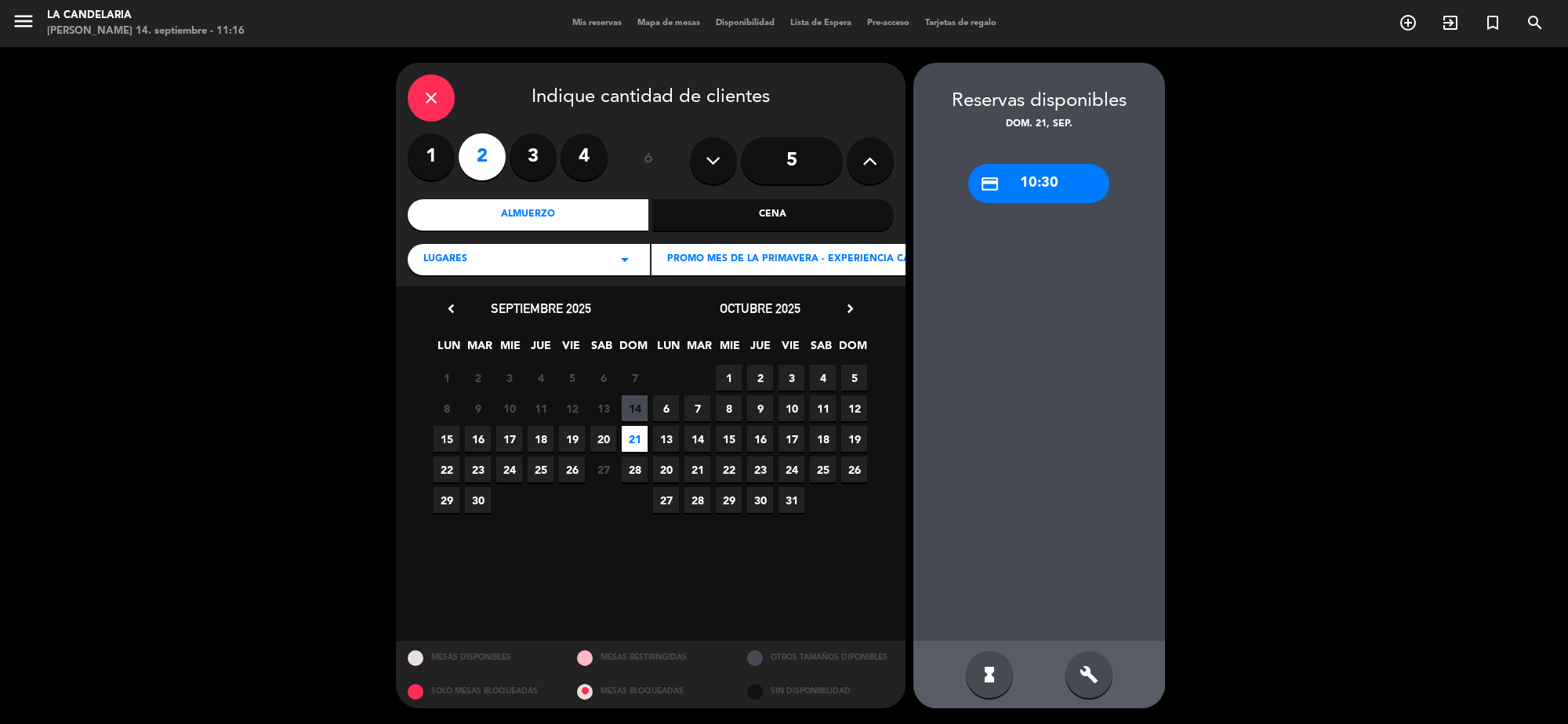
click at [422, 84] on div "close" at bounding box center [432, 99] width 47 height 47
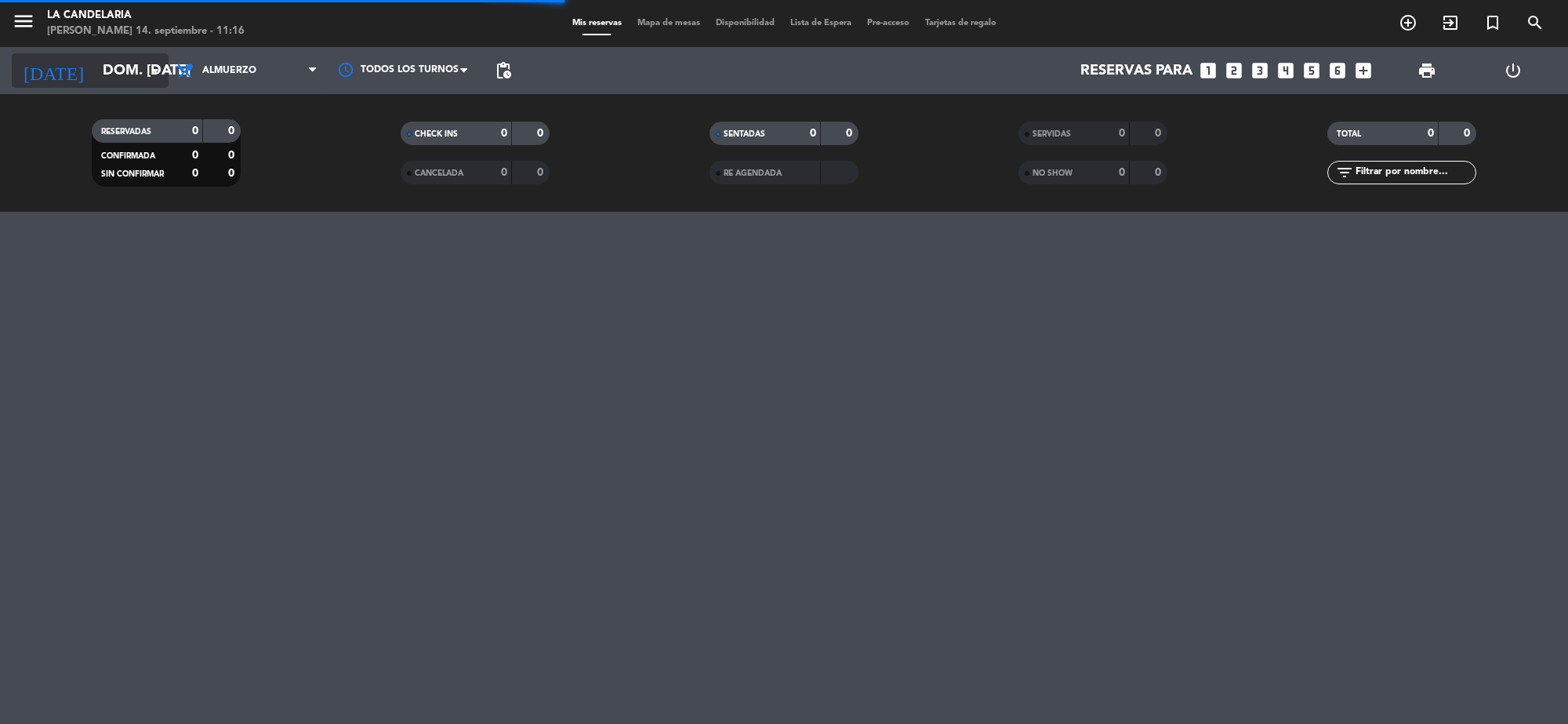
click at [101, 72] on input "dom. [DATE]" at bounding box center [187, 70] width 185 height 33
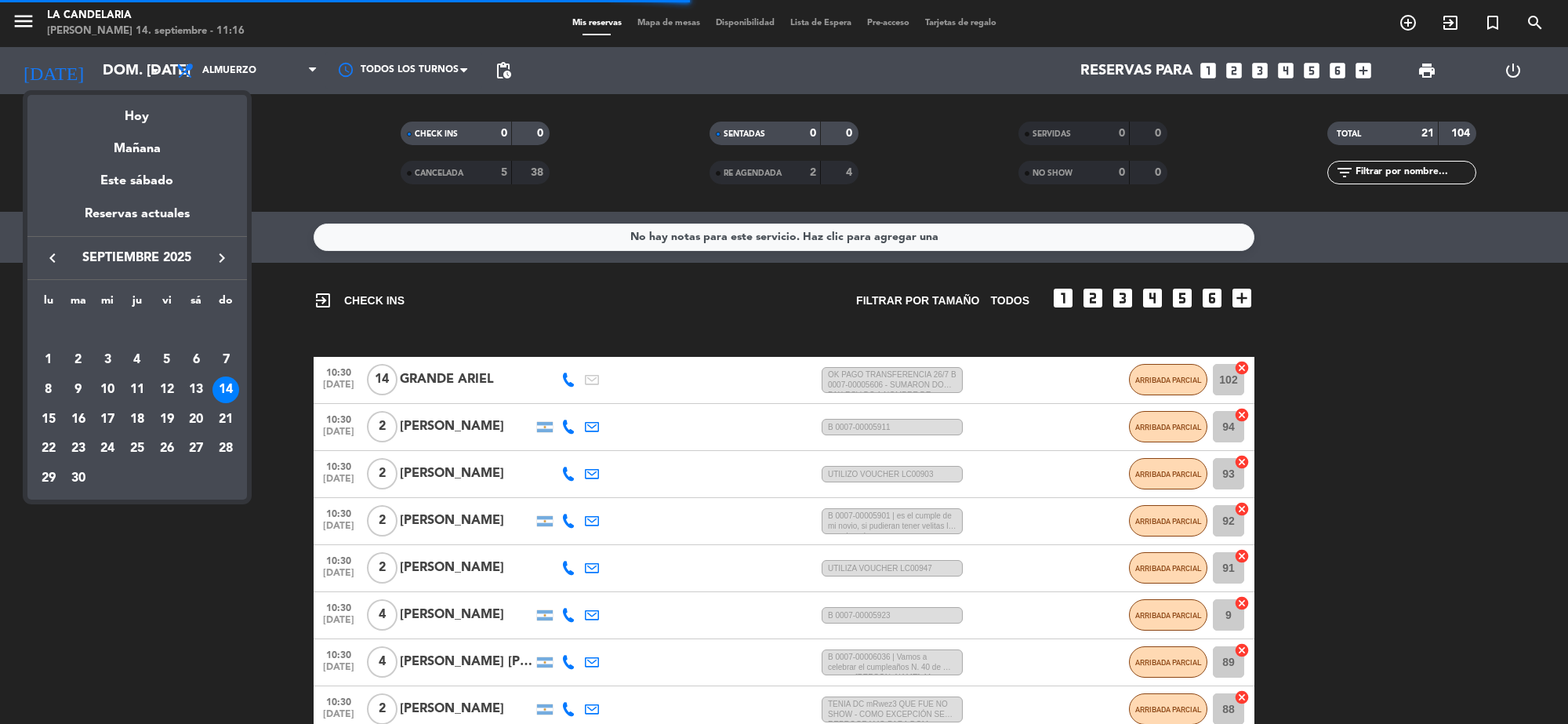
click at [226, 390] on div "14" at bounding box center [226, 390] width 27 height 27
